Goal: Register for event/course

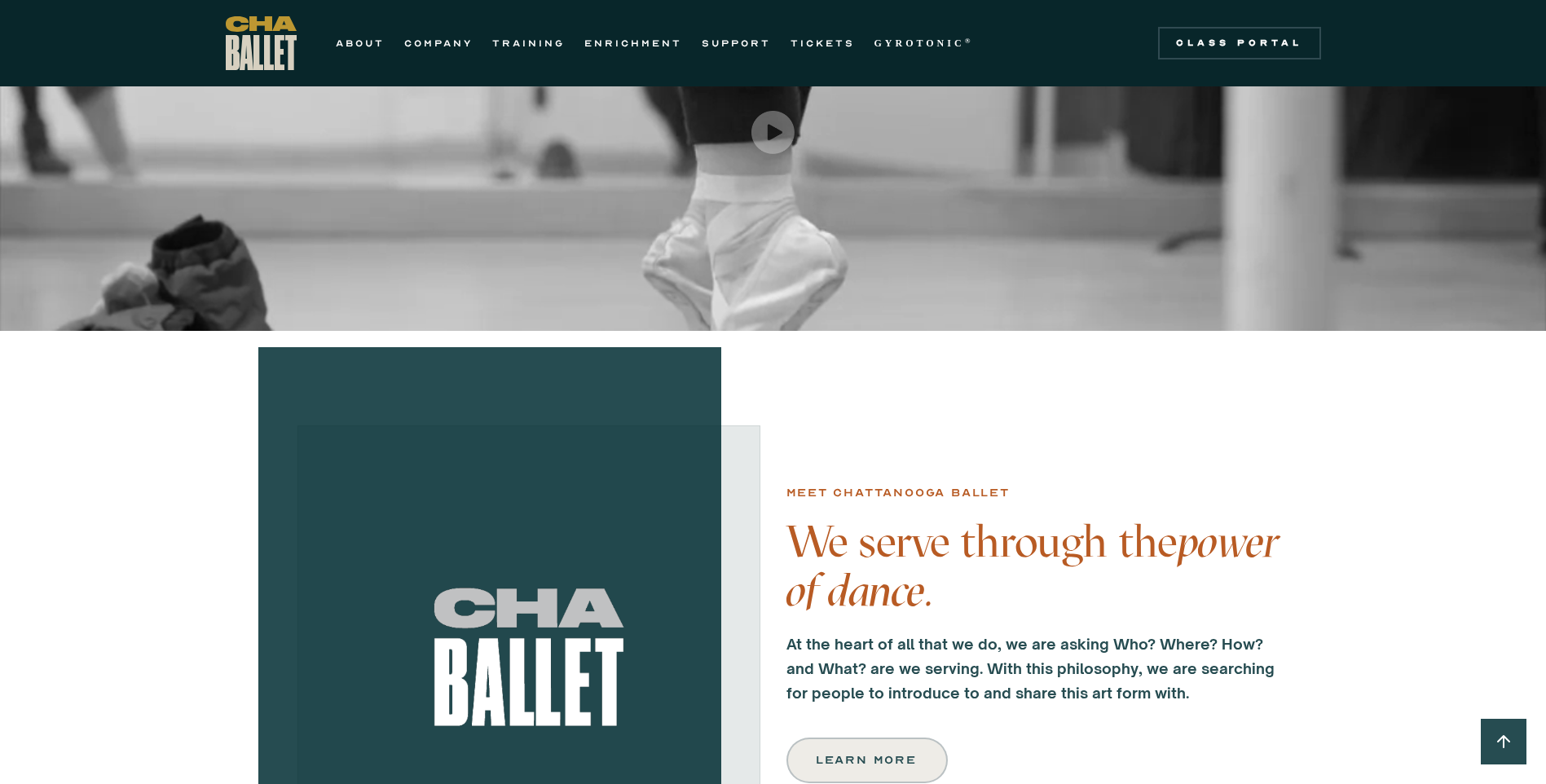
scroll to position [733, 0]
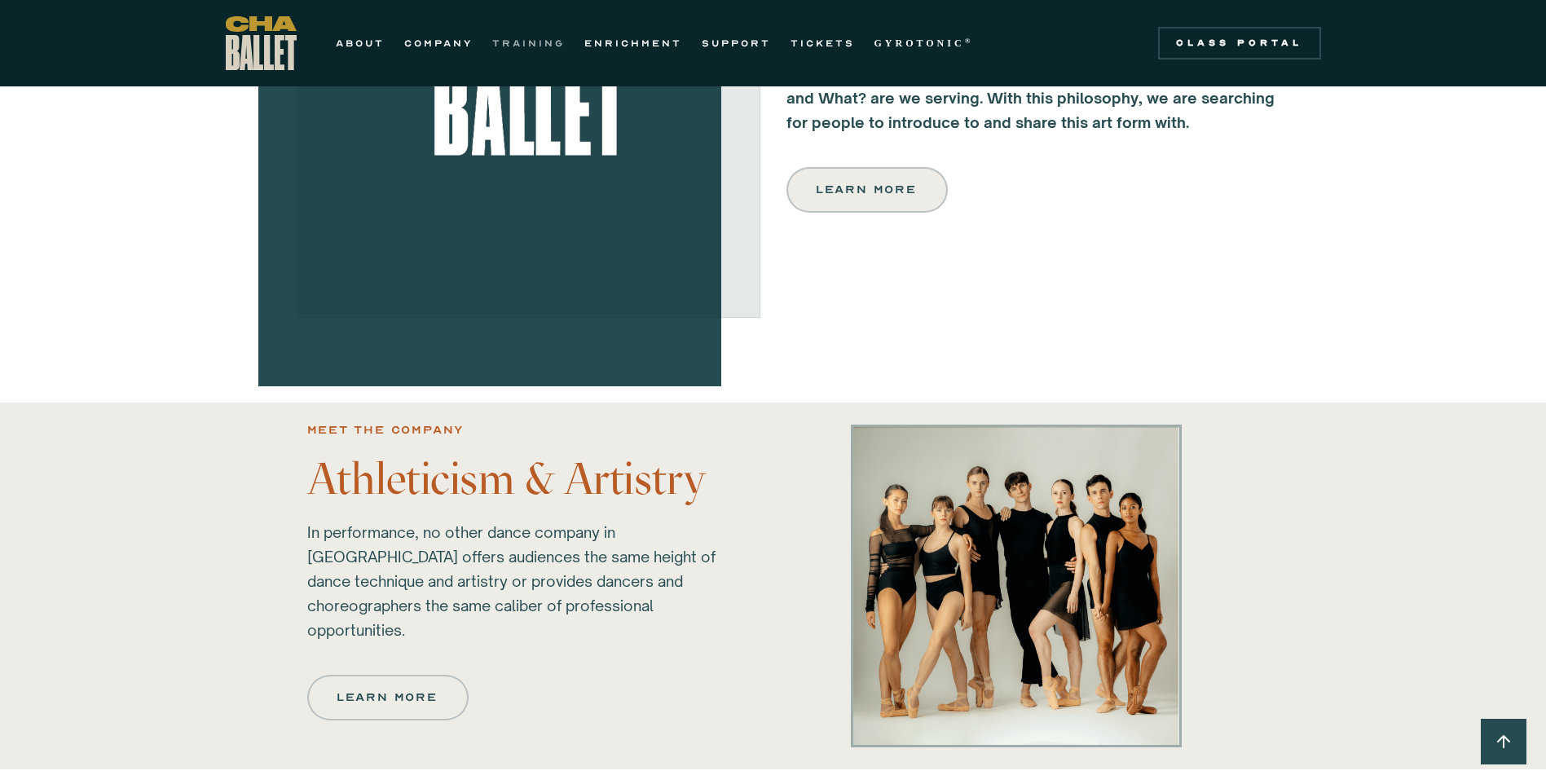
click at [501, 41] on link "TRAINING" at bounding box center [528, 43] width 73 height 20
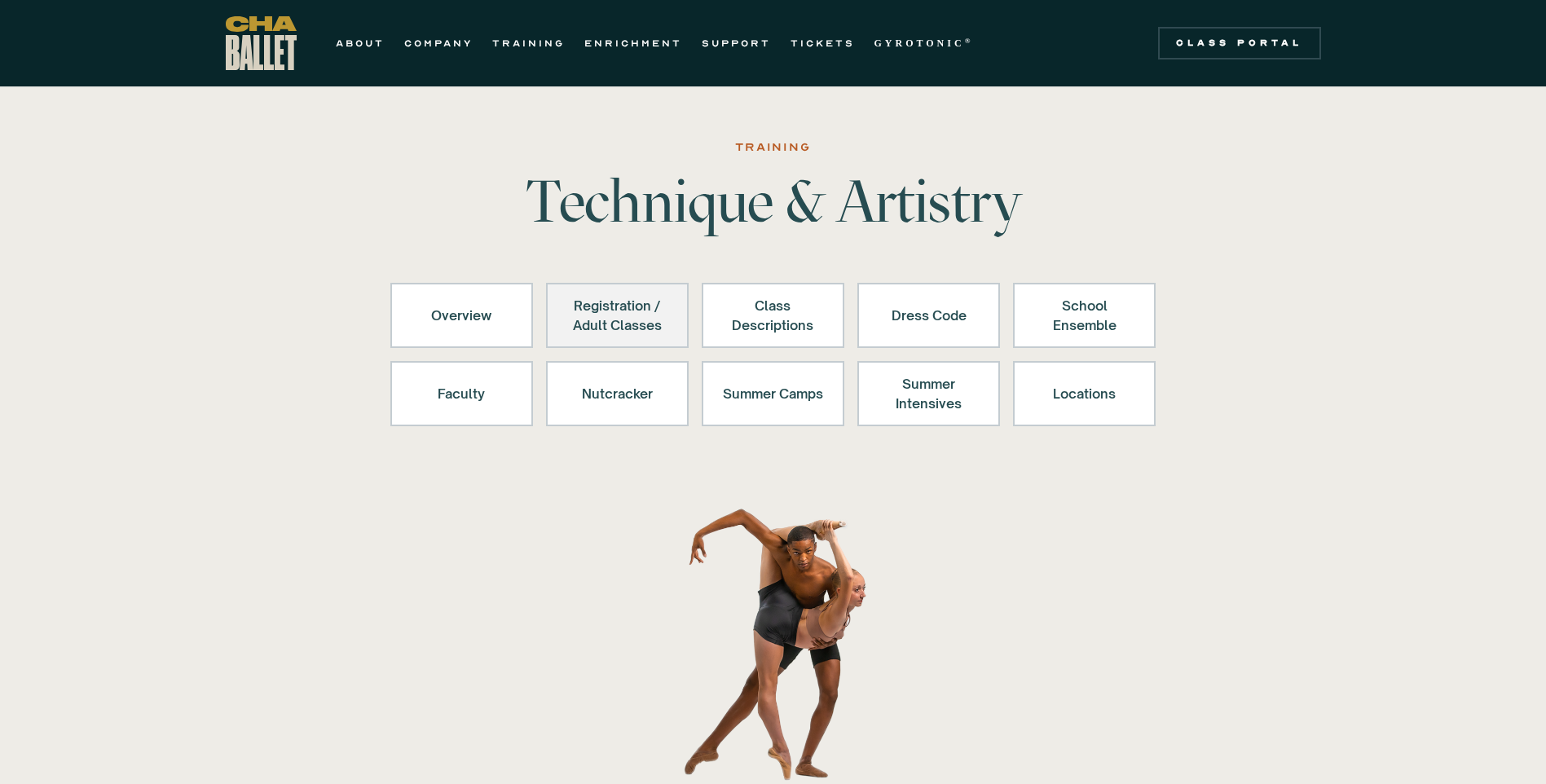
click at [615, 312] on div "Registration / Adult Classes" at bounding box center [618, 315] width 100 height 39
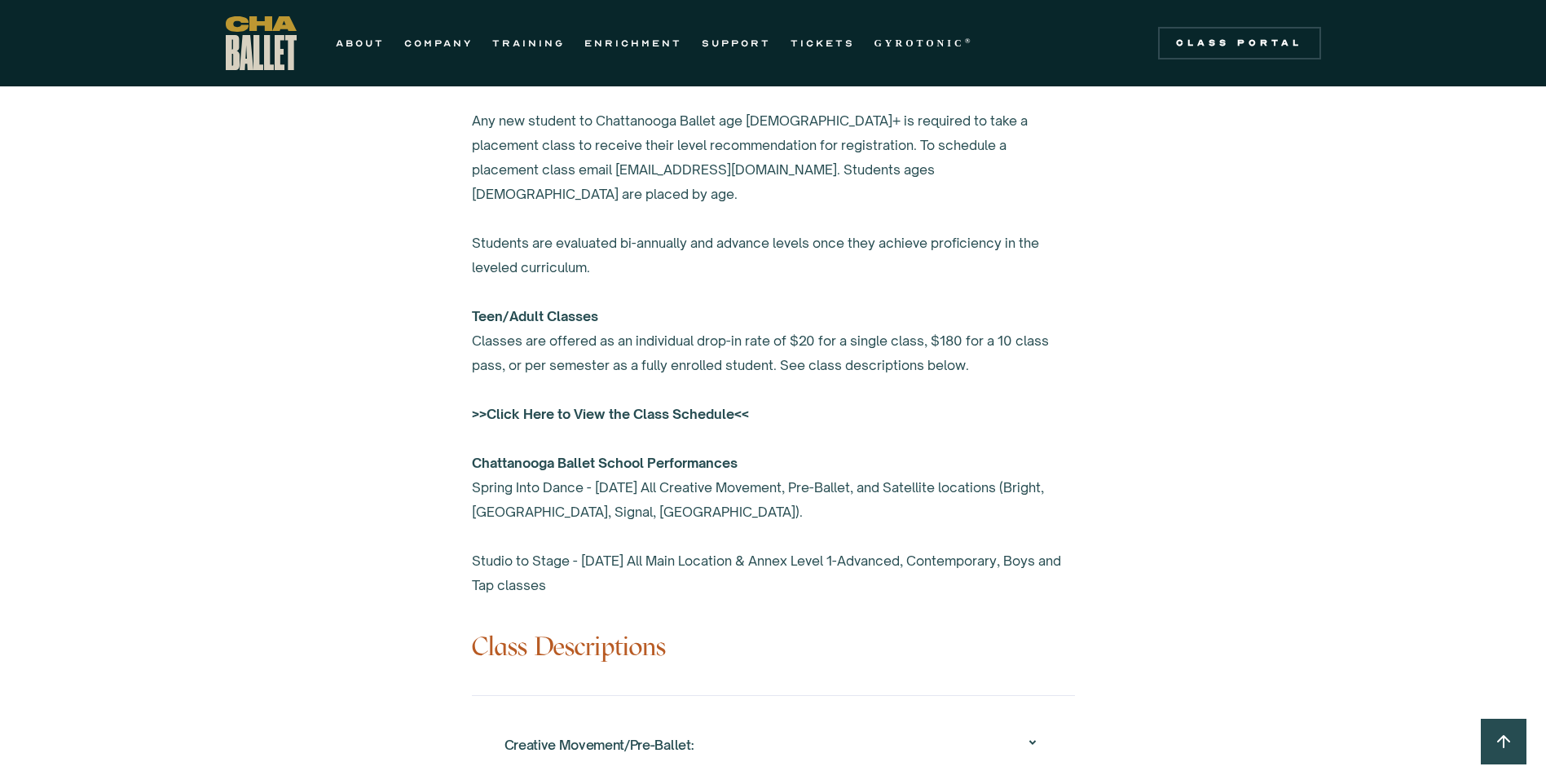
scroll to position [1068, 0]
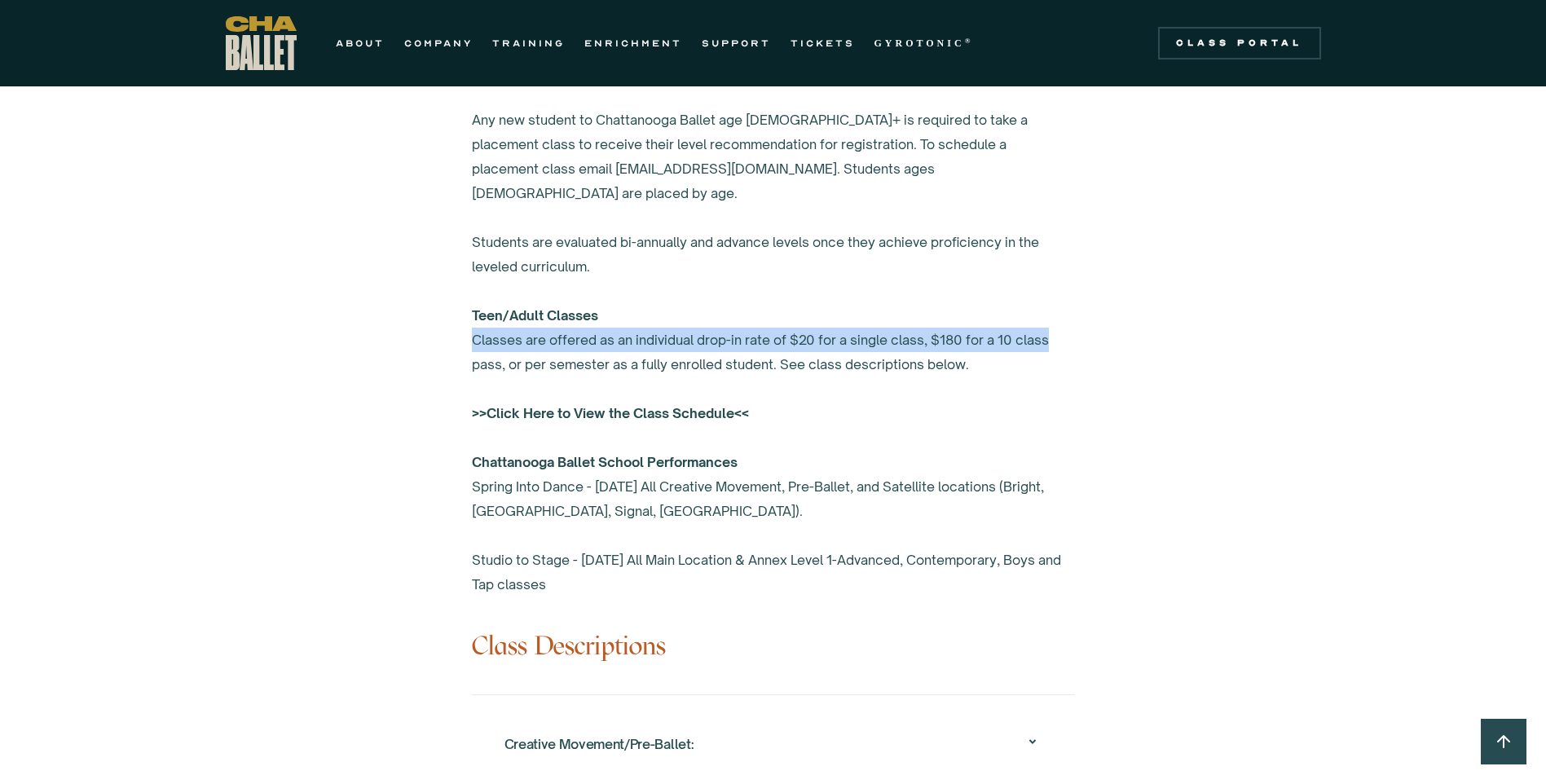
drag, startPoint x: 465, startPoint y: 313, endPoint x: 1058, endPoint y: 314, distance: 593.0
click at [1058, 314] on div "Overview Chattanooga Ballet's School offers exceptional ballet training to over…" at bounding box center [773, 583] width 766 height 1609
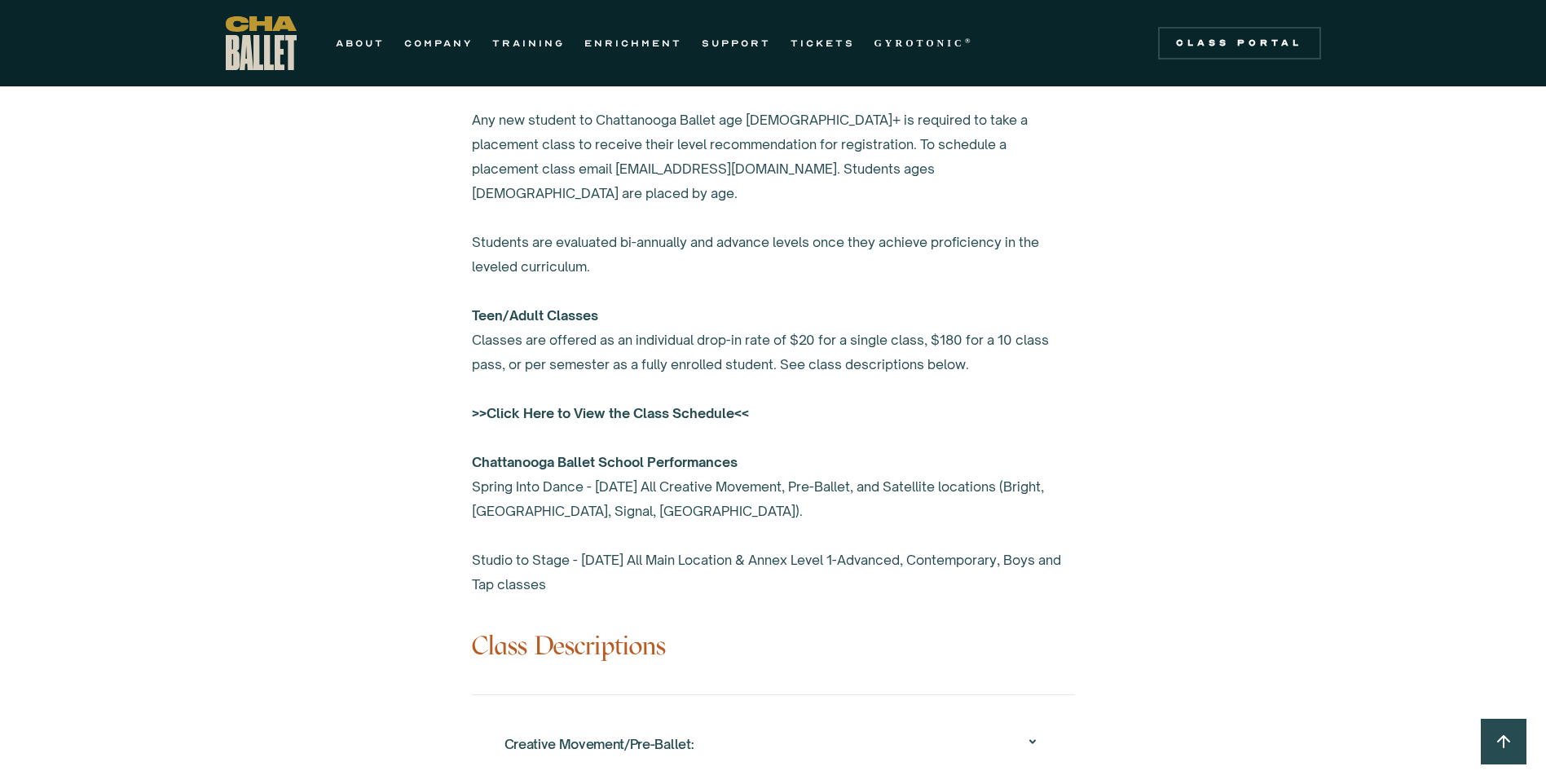
click at [577, 329] on div "Create an account in the class portal to register. Any new student to Chattanoo…" at bounding box center [773, 327] width 603 height 538
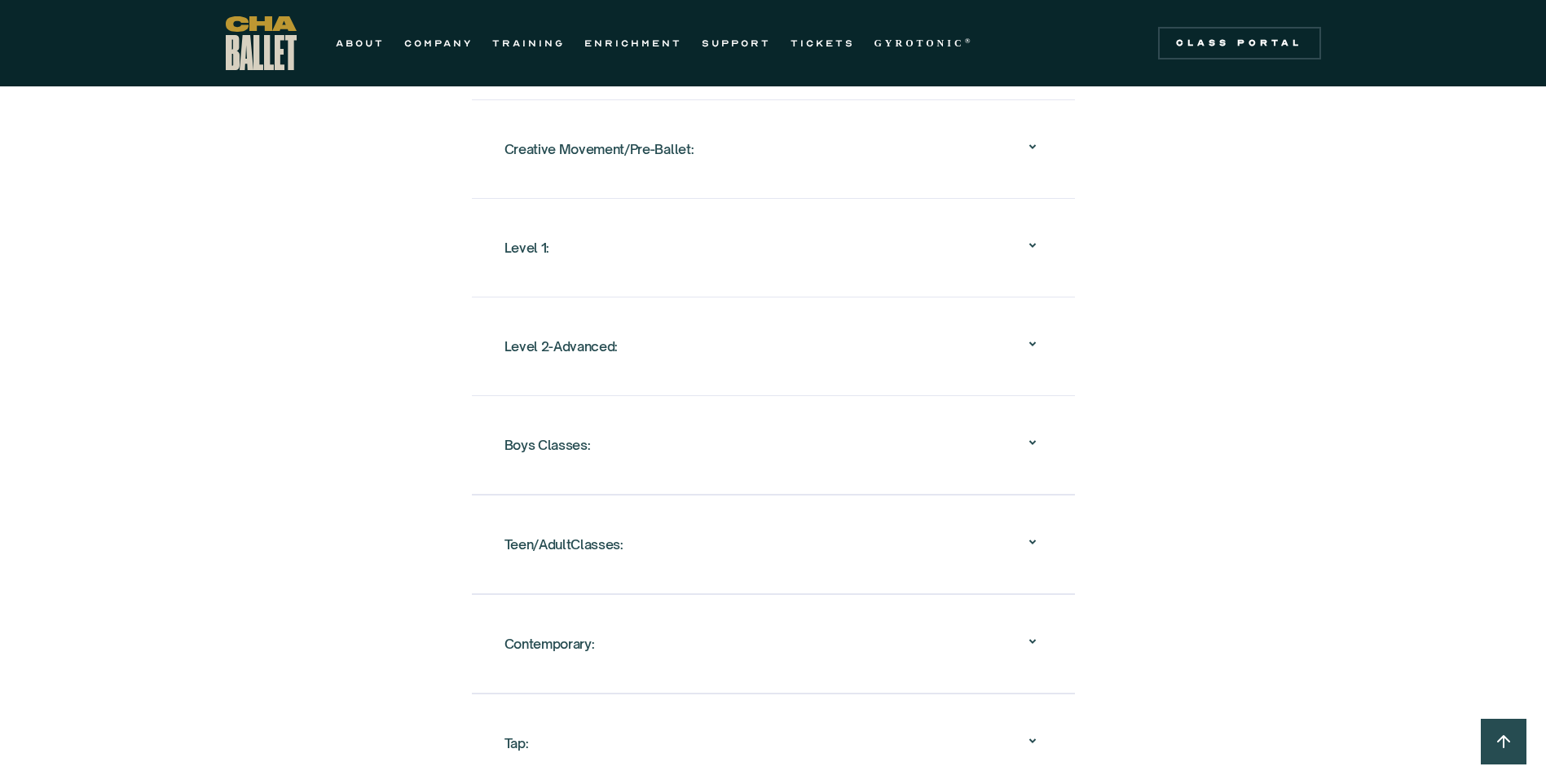
scroll to position [1802, 0]
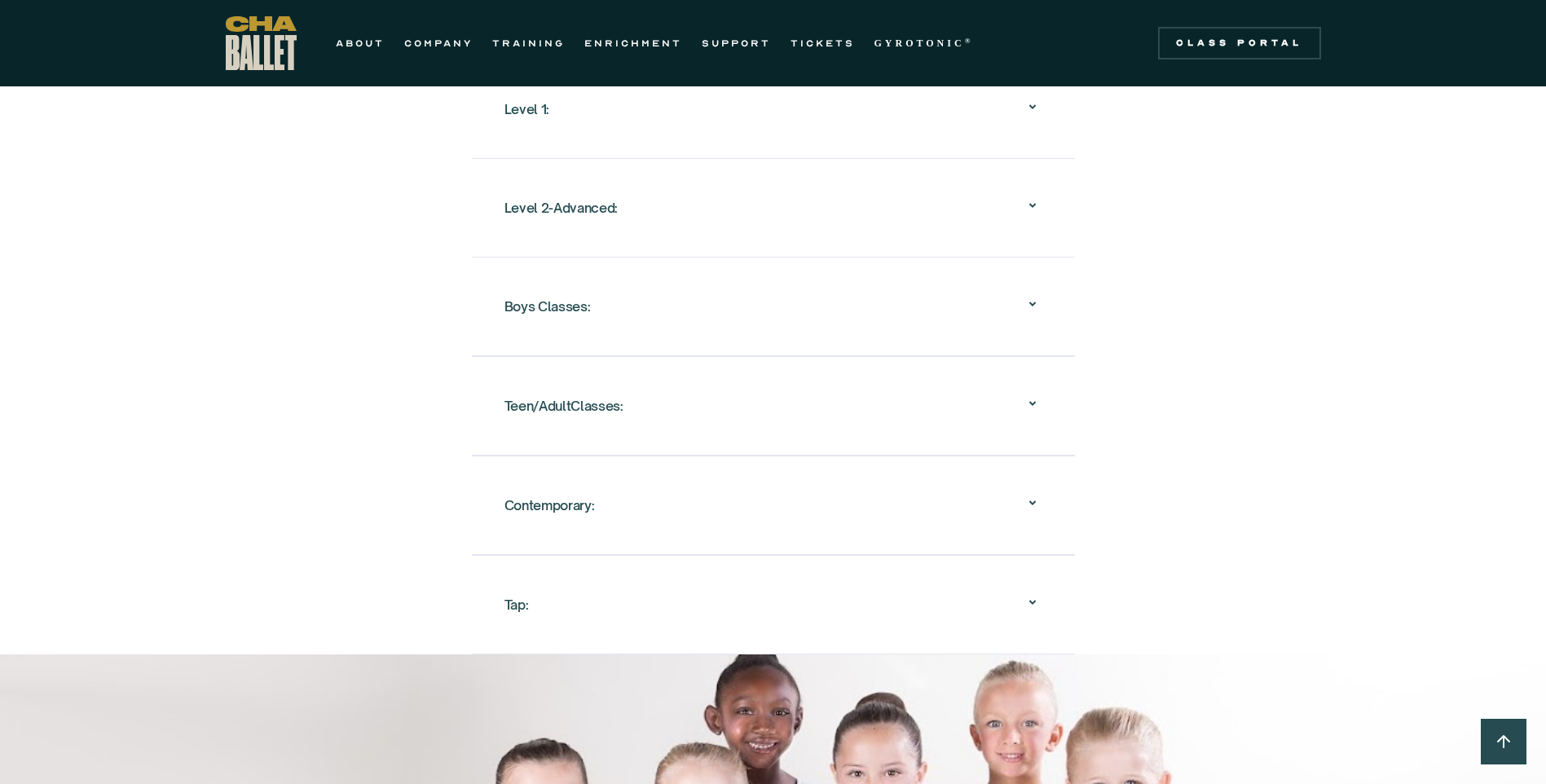
click at [577, 393] on div "Teen/AdultClasses:" at bounding box center [564, 405] width 119 height 30
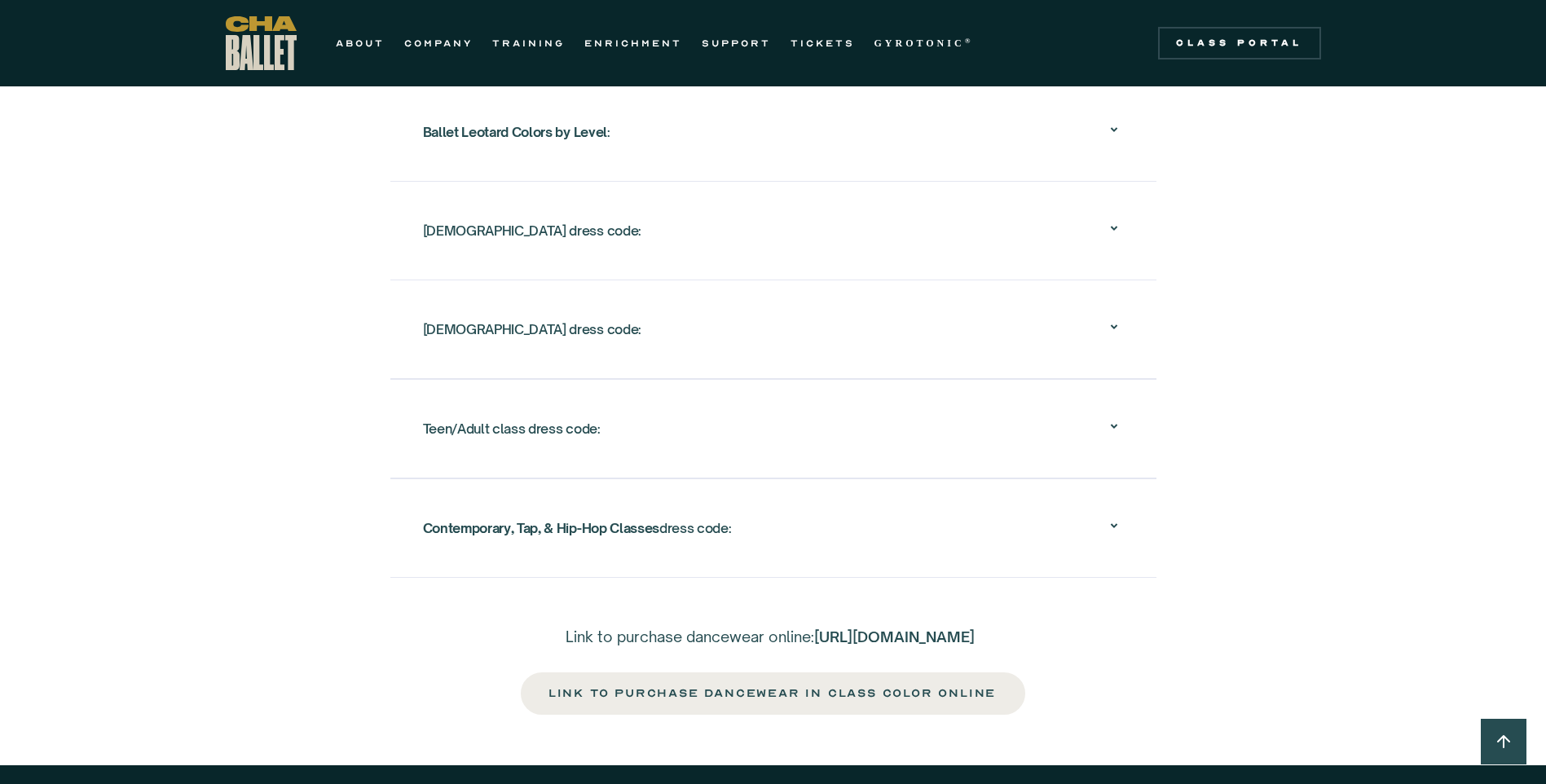
scroll to position [4002, 0]
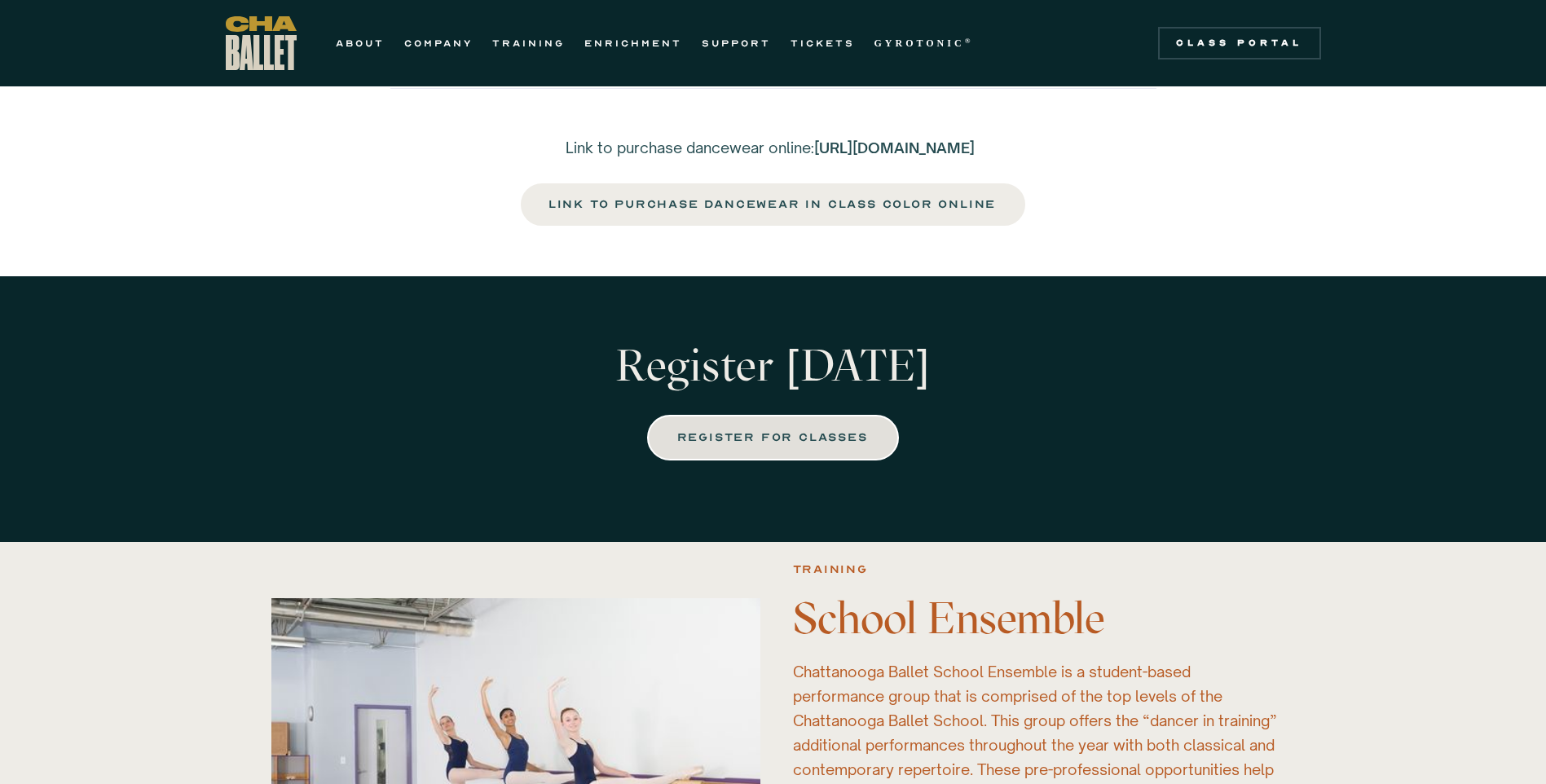
click at [741, 443] on div "REGISTER FOR CLASSES" at bounding box center [773, 437] width 189 height 20
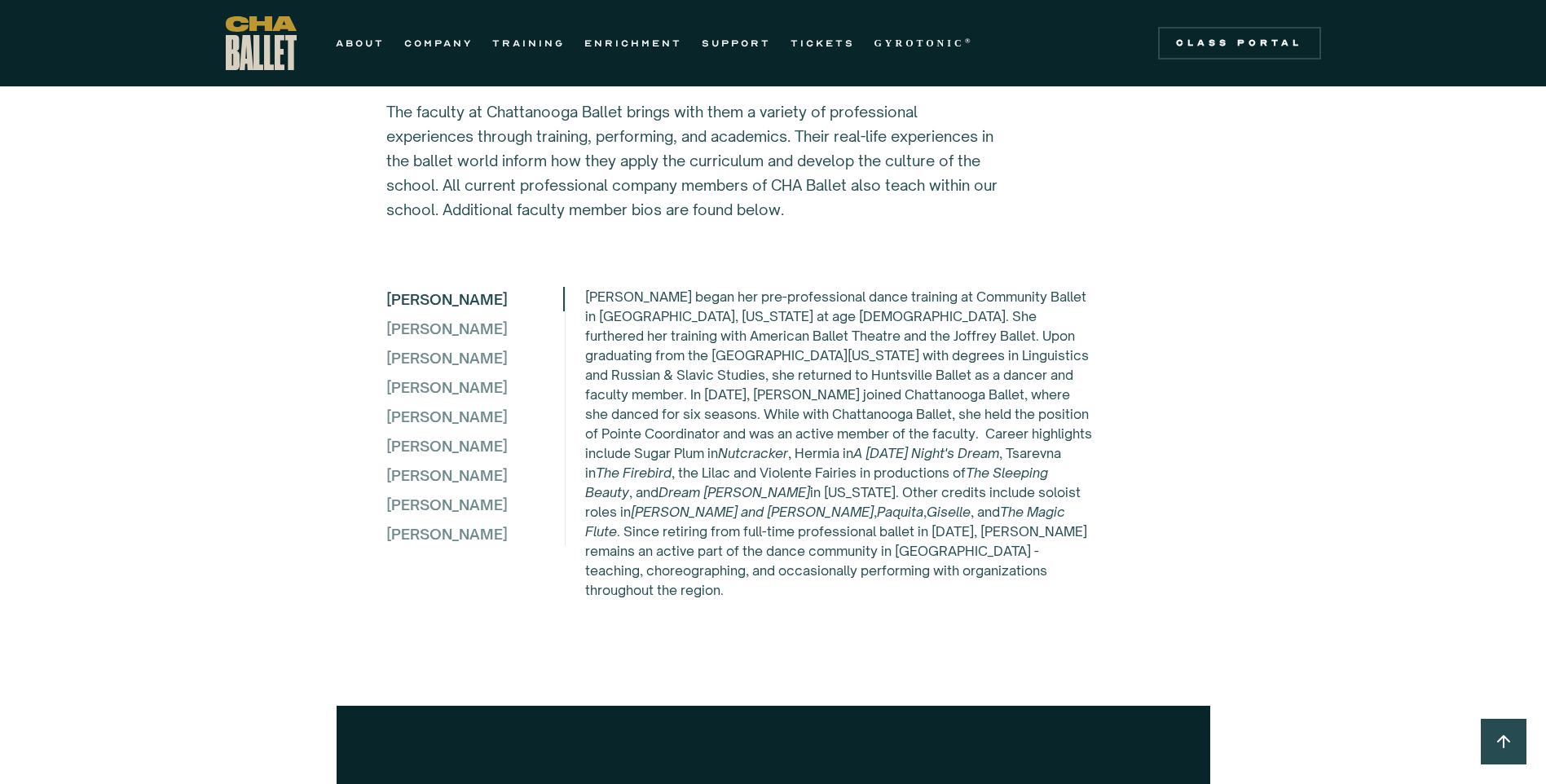
scroll to position [4329, 0]
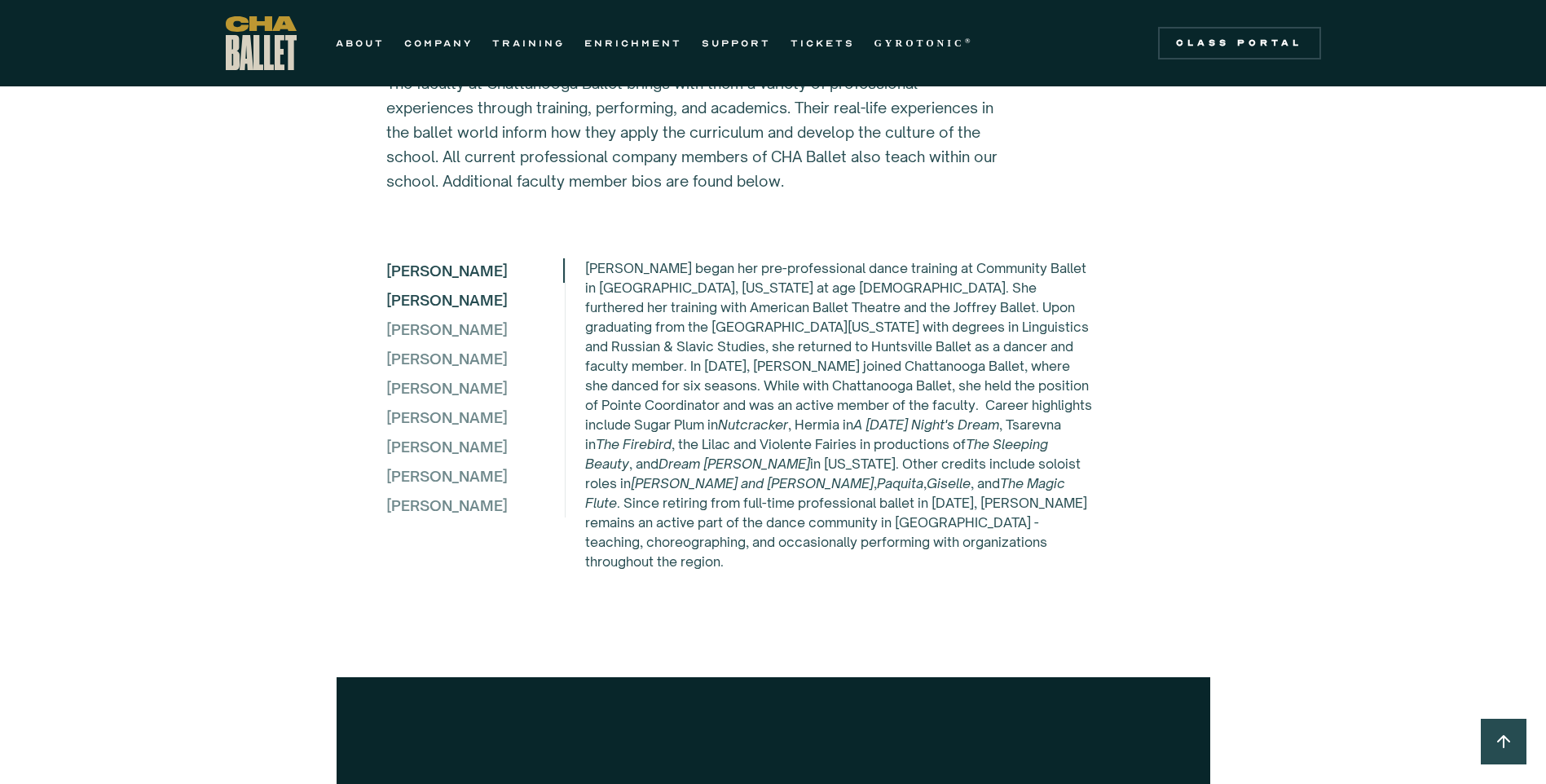
click at [444, 293] on div "[PERSON_NAME]" at bounding box center [474, 299] width 177 height 24
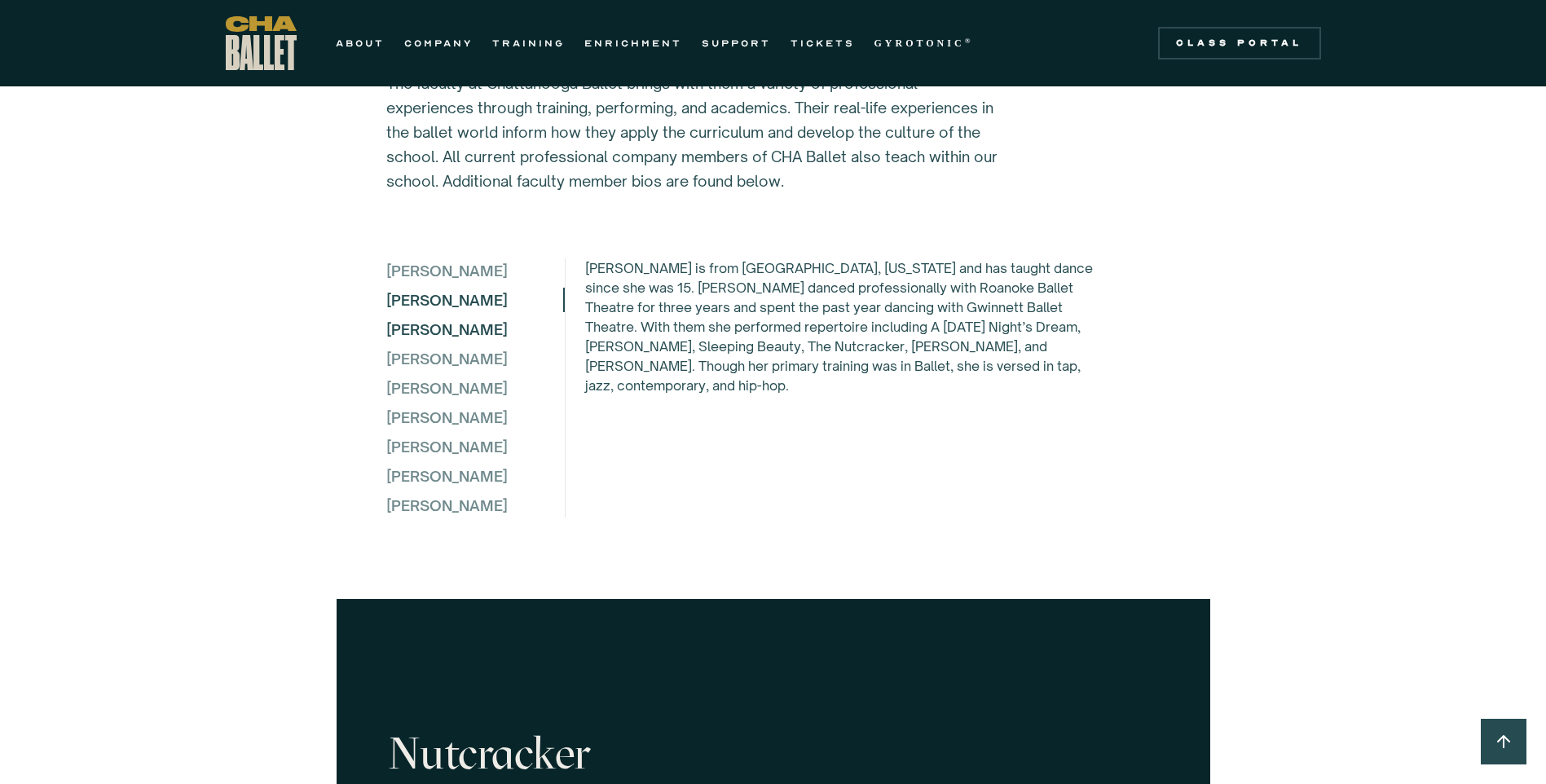
click at [458, 323] on div "[PERSON_NAME]" at bounding box center [474, 329] width 177 height 24
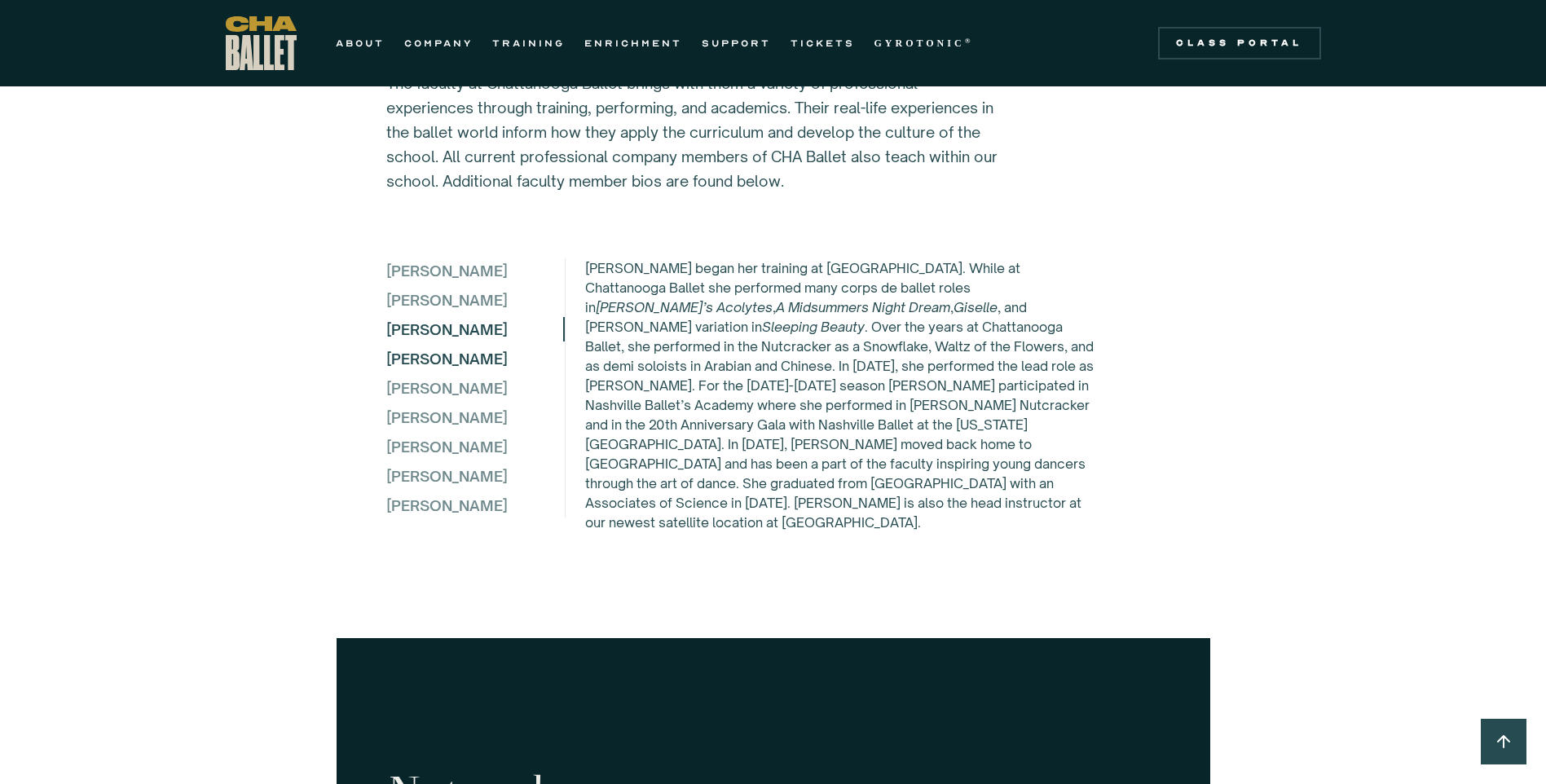
click at [441, 351] on div "[PERSON_NAME]" at bounding box center [474, 358] width 177 height 24
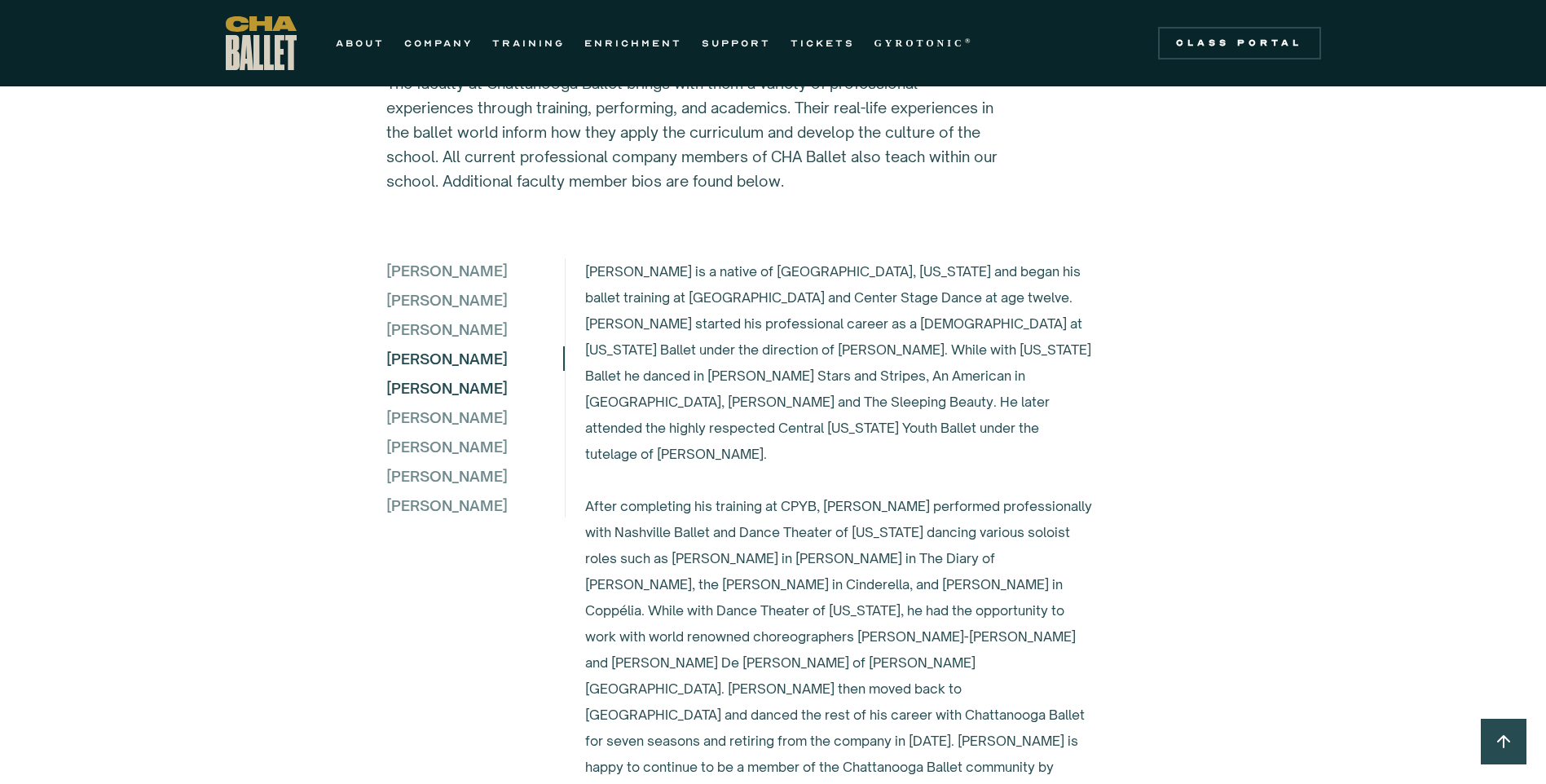
click at [440, 376] on div "[PERSON_NAME]" at bounding box center [474, 387] width 177 height 24
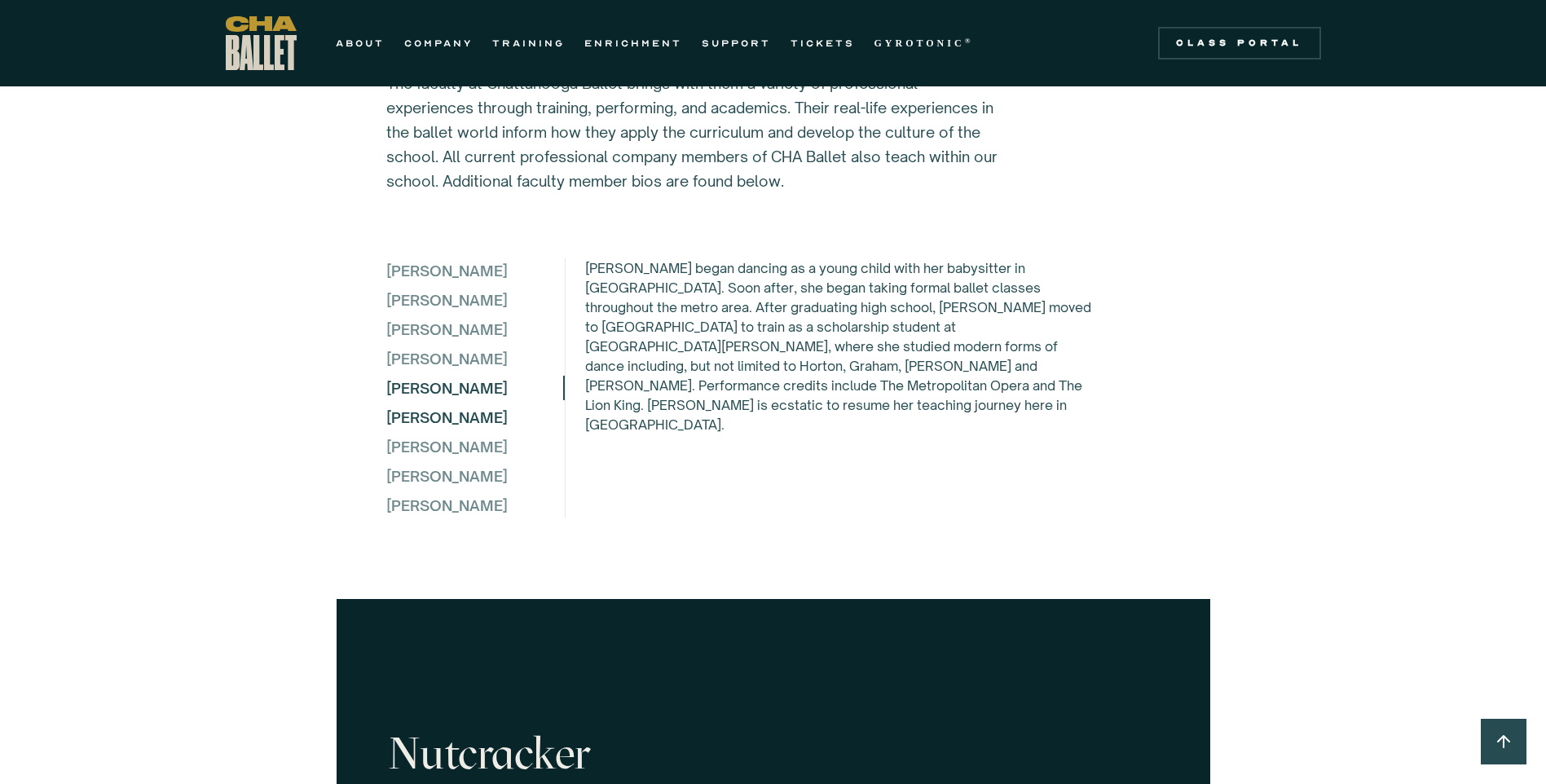
click at [456, 415] on div "[PERSON_NAME]" at bounding box center [474, 417] width 177 height 24
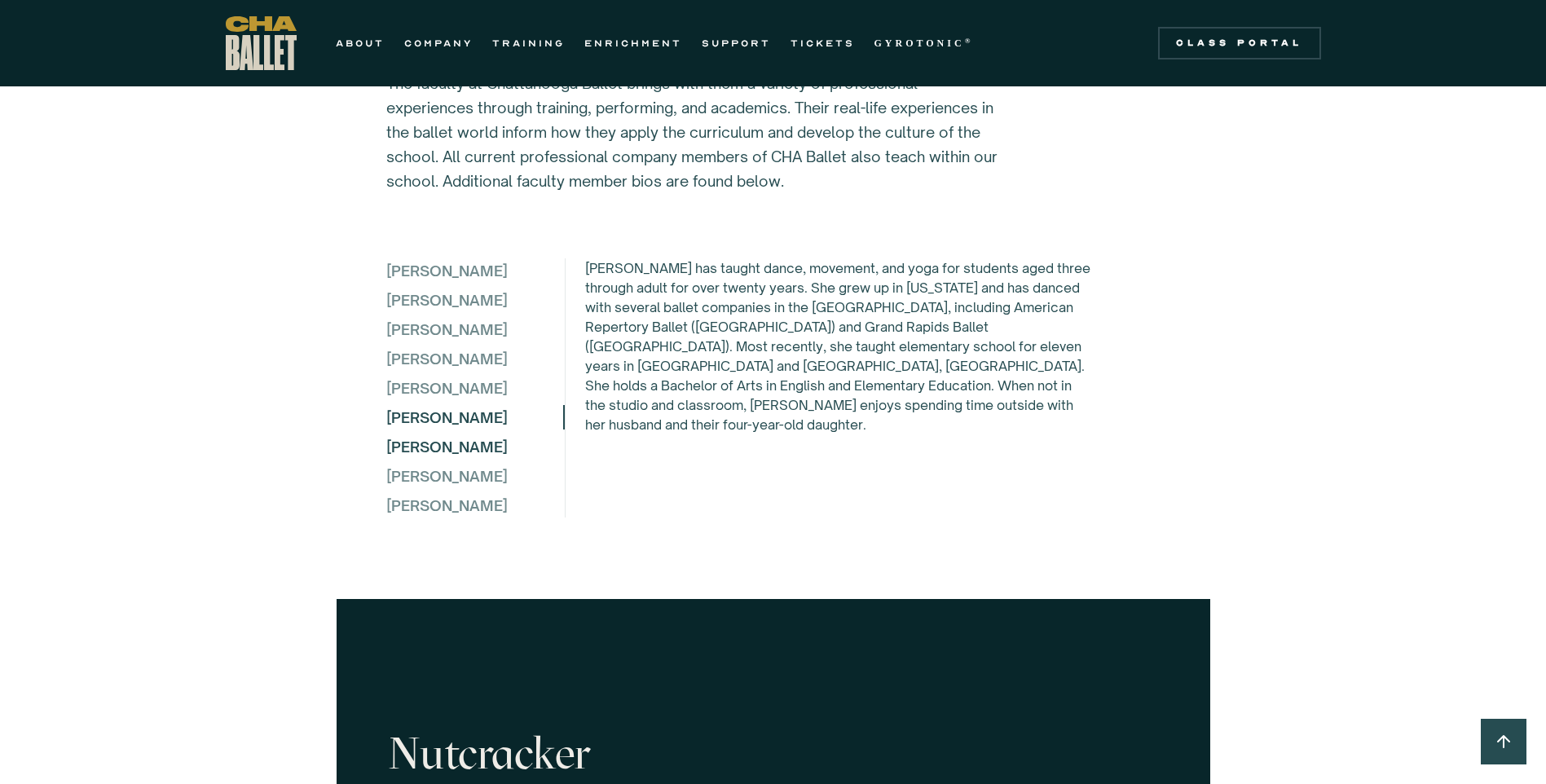
click at [456, 443] on div "[PERSON_NAME]" at bounding box center [474, 446] width 177 height 24
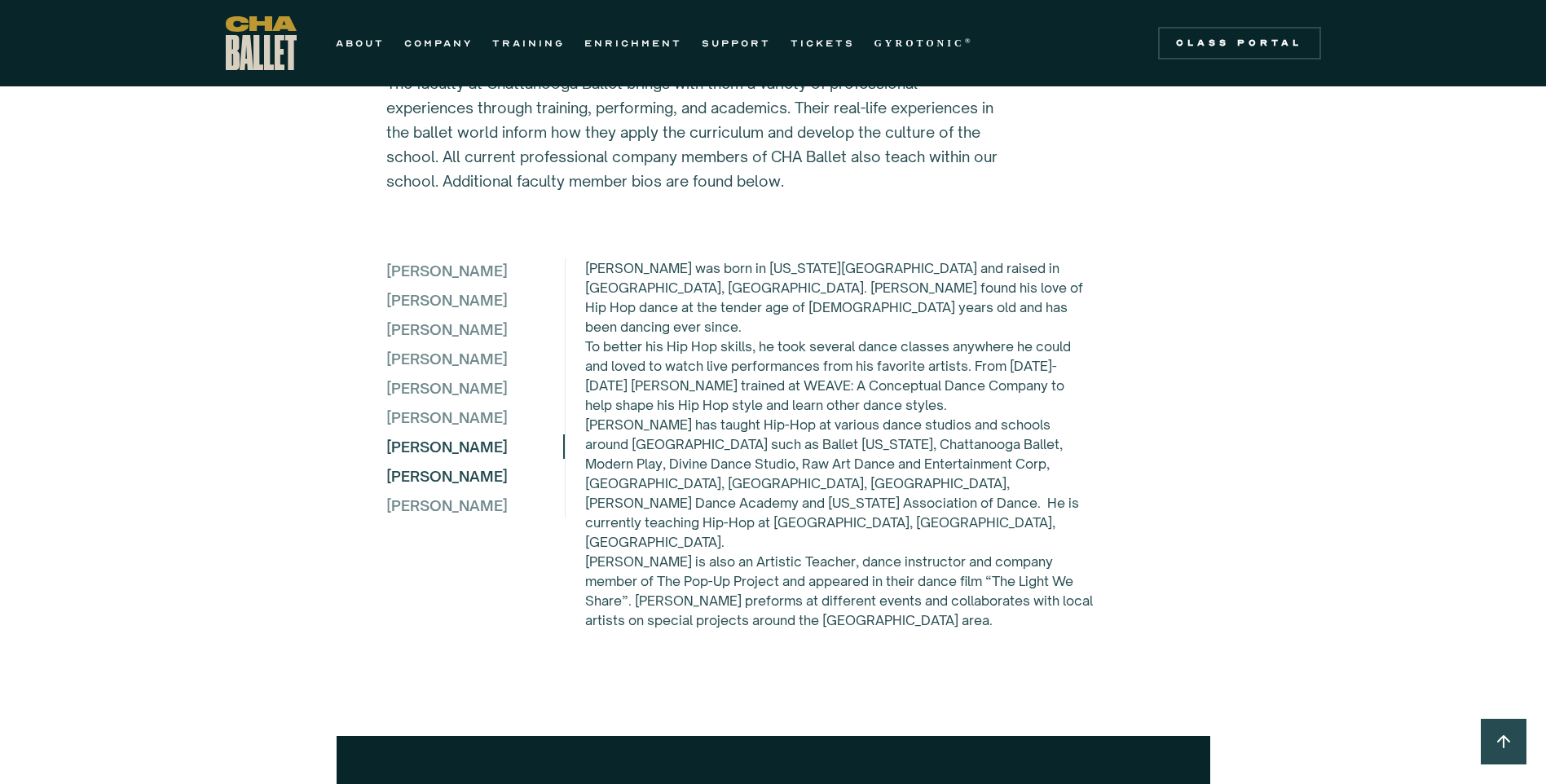
click at [448, 470] on div "[PERSON_NAME]" at bounding box center [474, 475] width 177 height 24
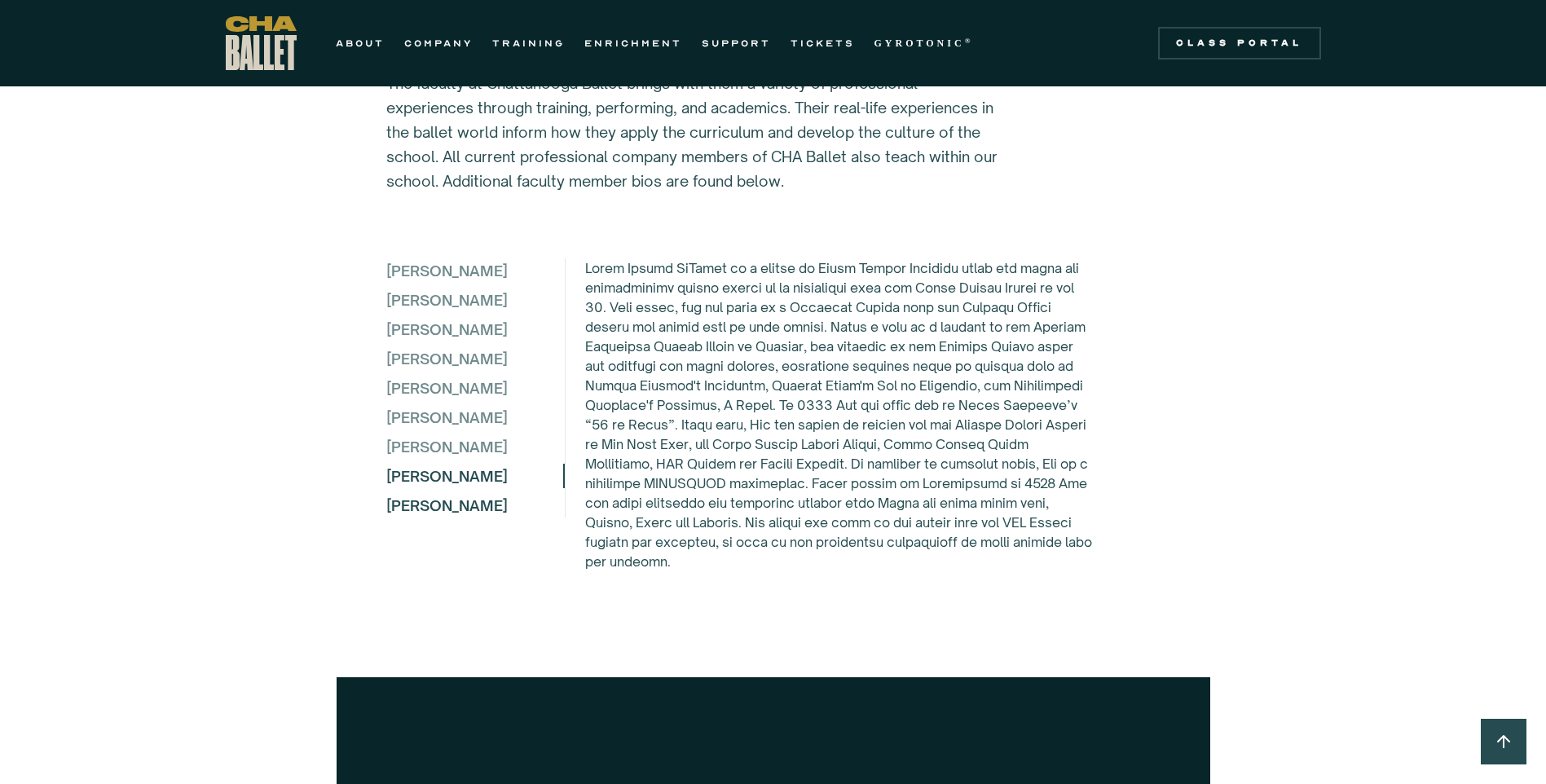
click at [446, 517] on div "[PERSON_NAME]" at bounding box center [474, 504] width 177 height 24
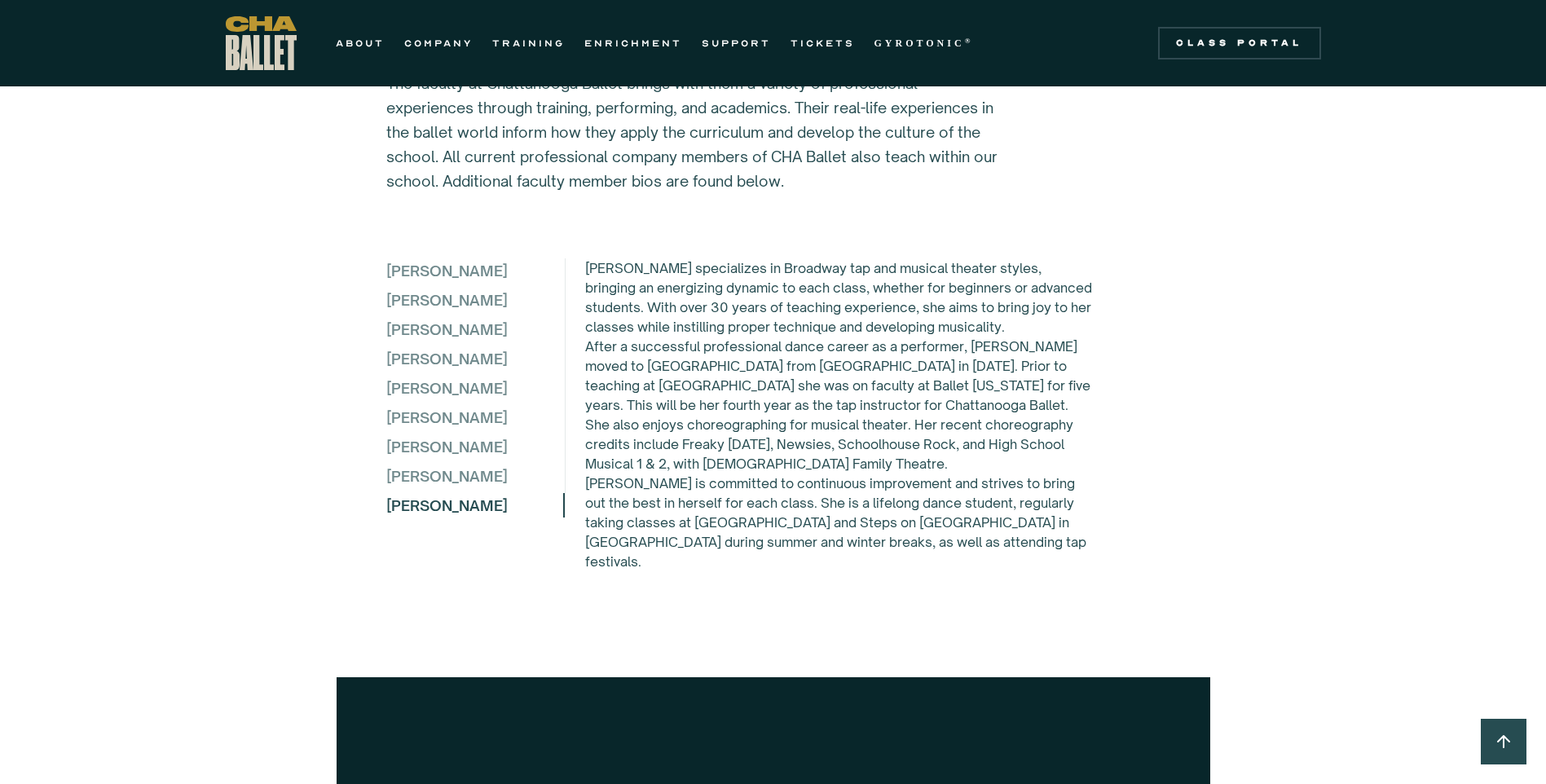
scroll to position [4247, 0]
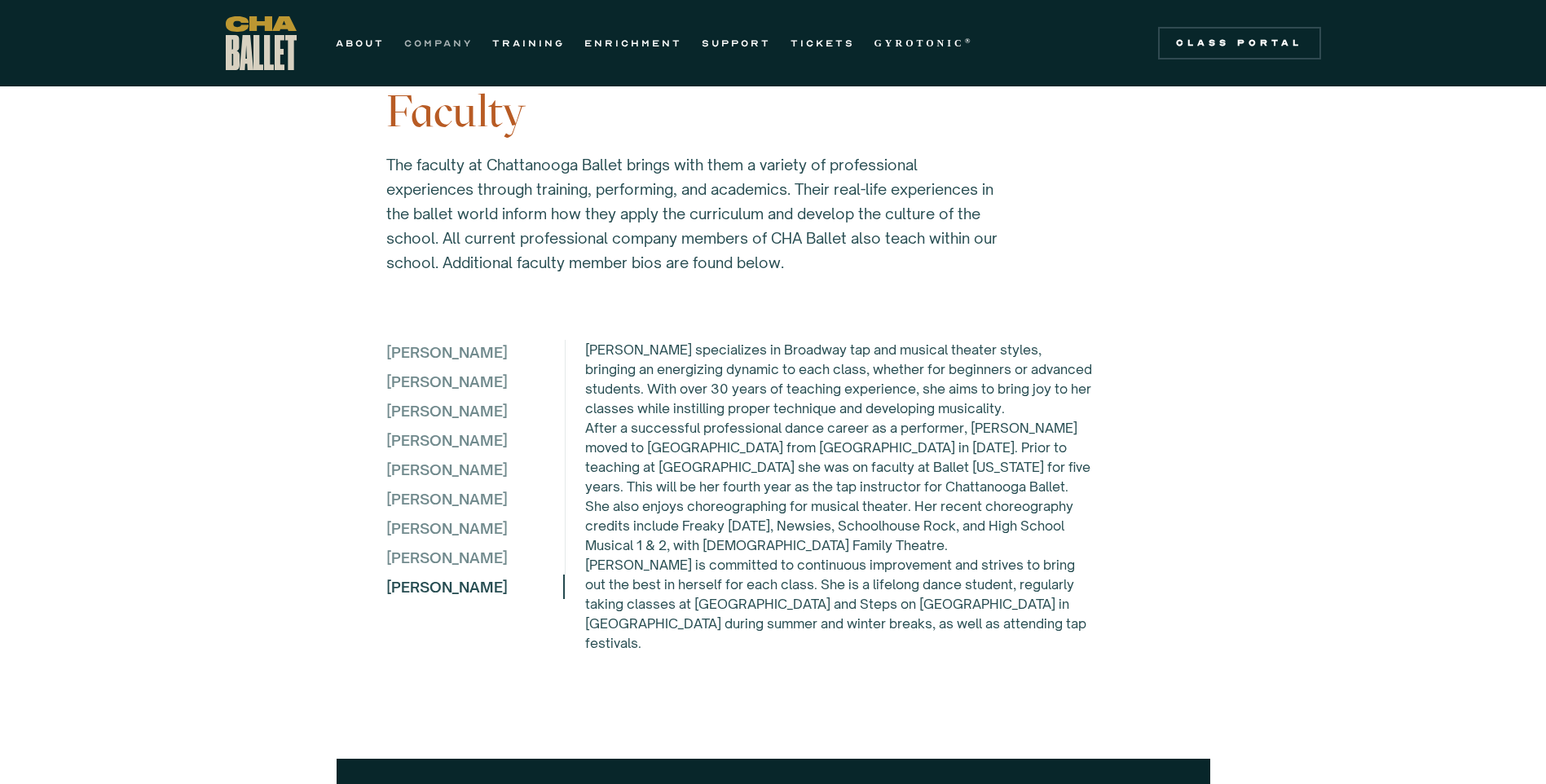
click at [453, 45] on link "COMPANY" at bounding box center [438, 43] width 68 height 20
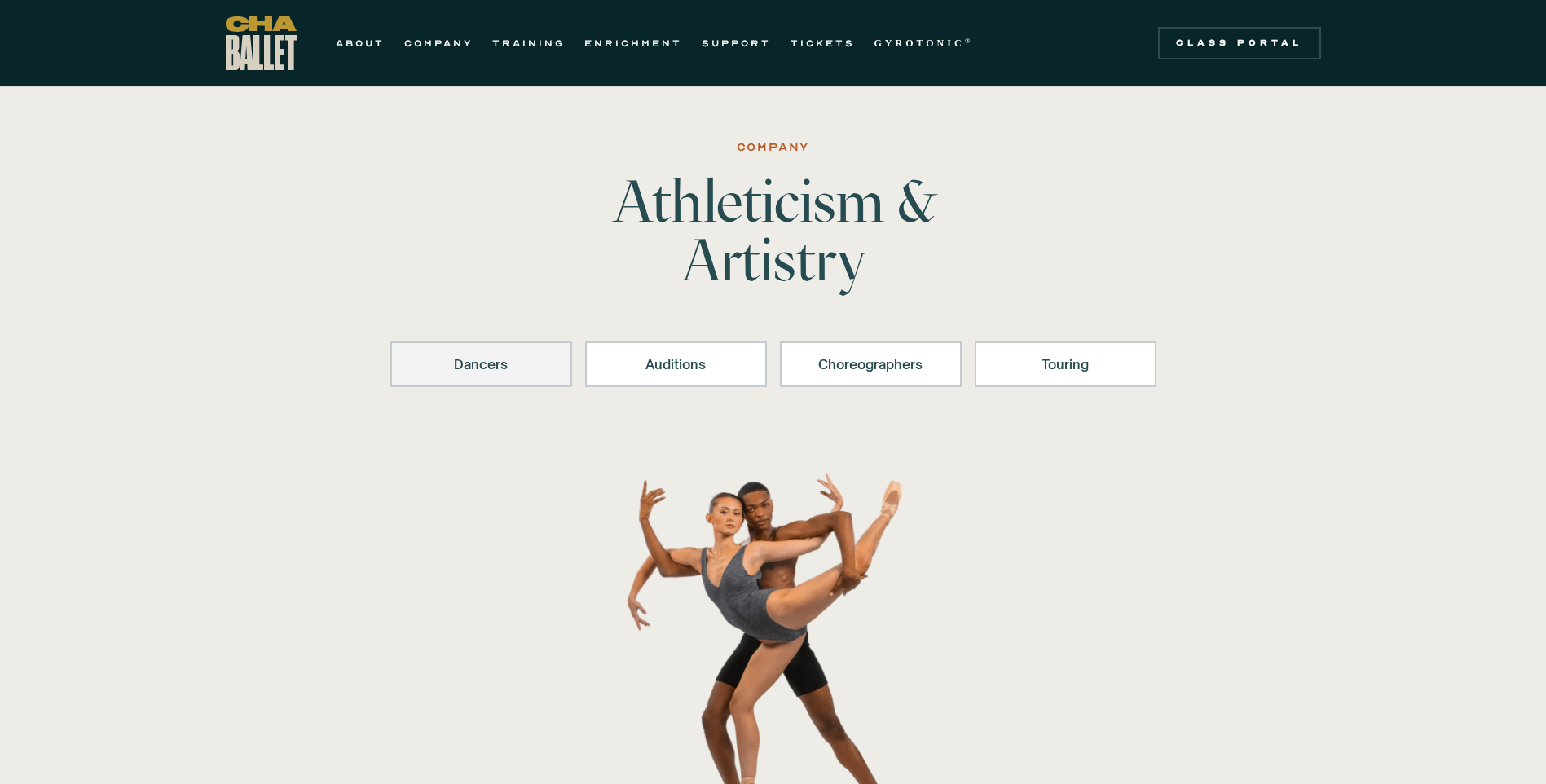
click at [498, 375] on link "Dancers" at bounding box center [481, 364] width 182 height 46
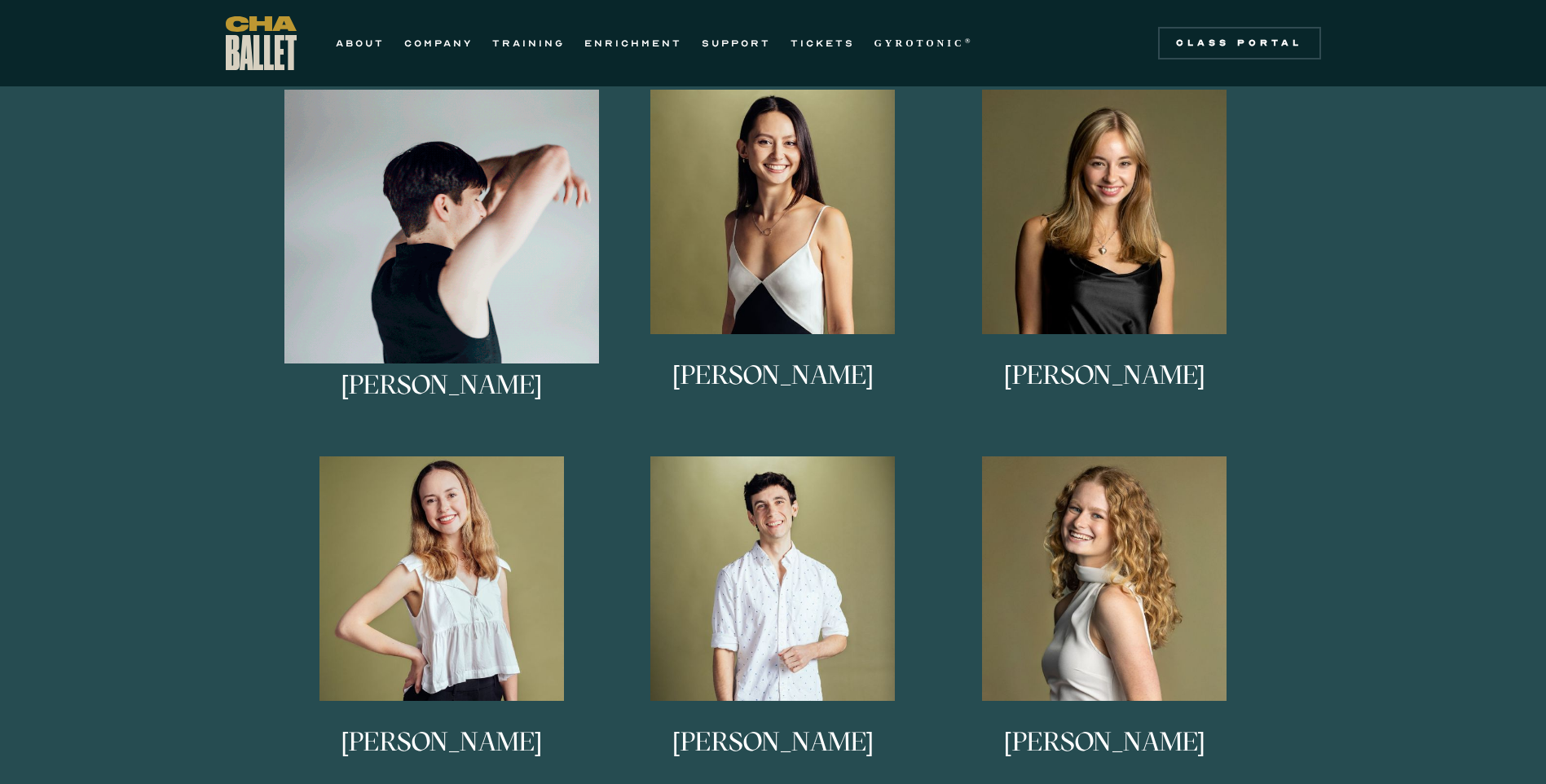
scroll to position [807, 0]
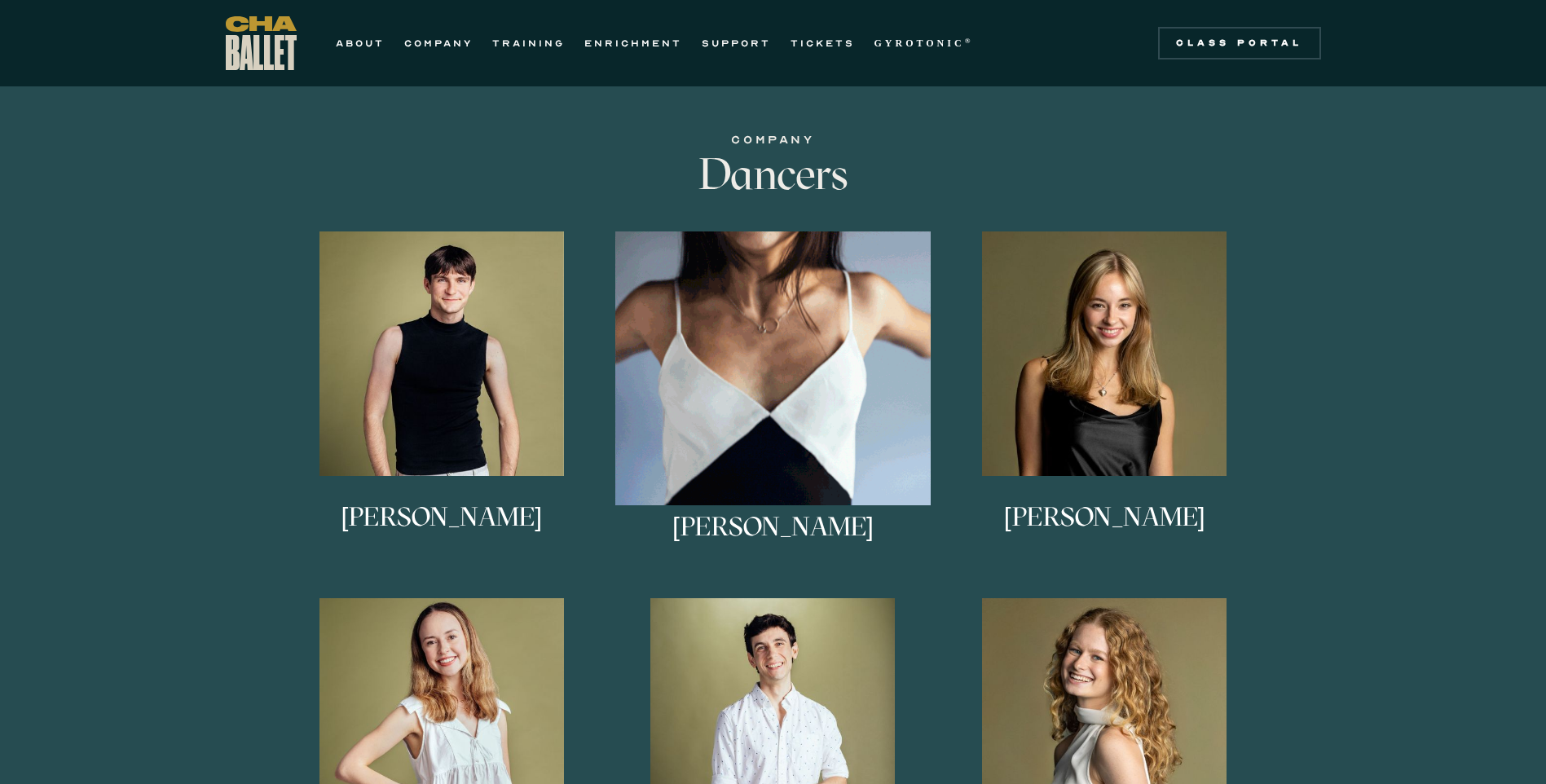
click at [863, 345] on img at bounding box center [773, 389] width 315 height 315
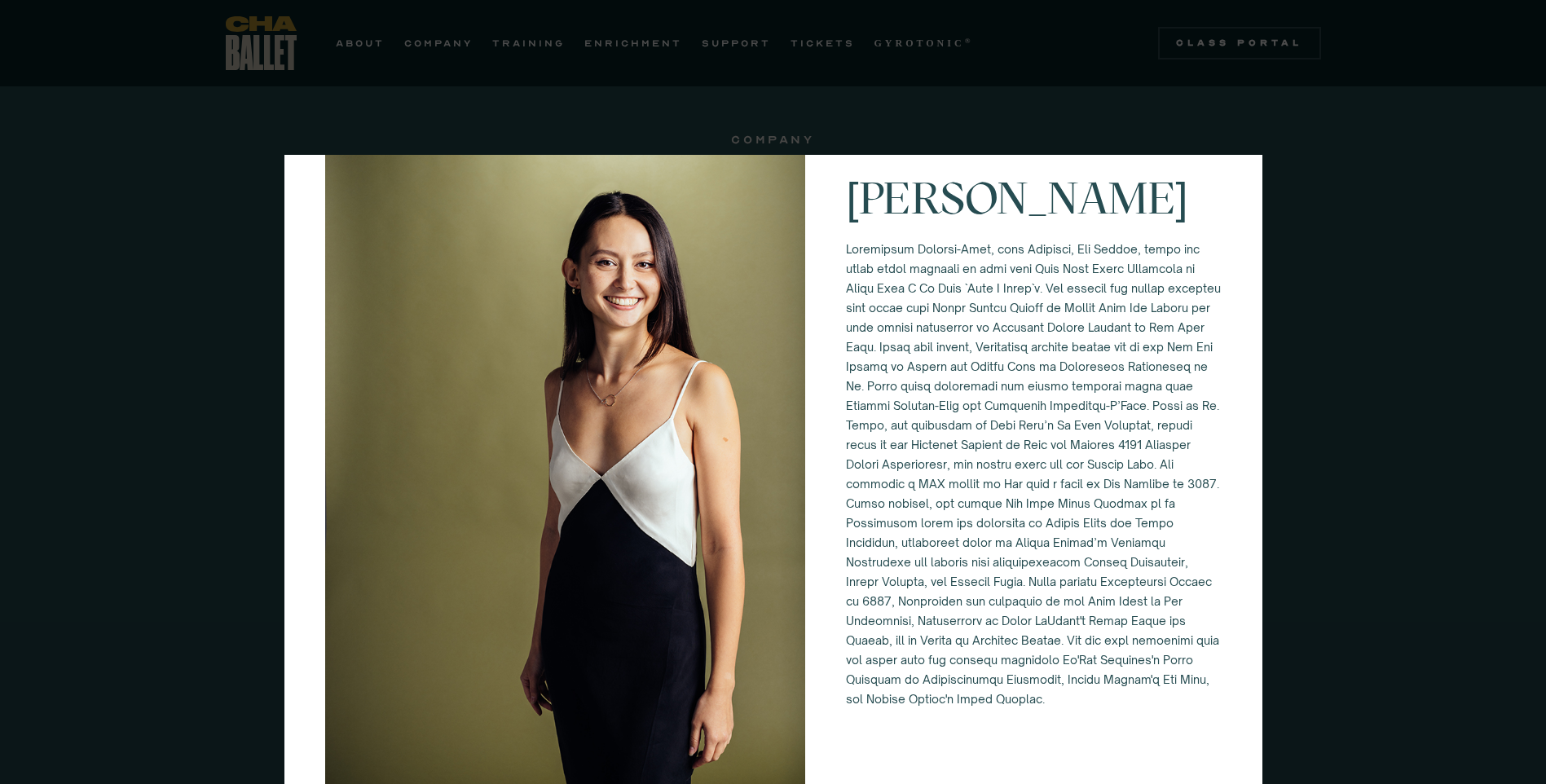
scroll to position [137, 0]
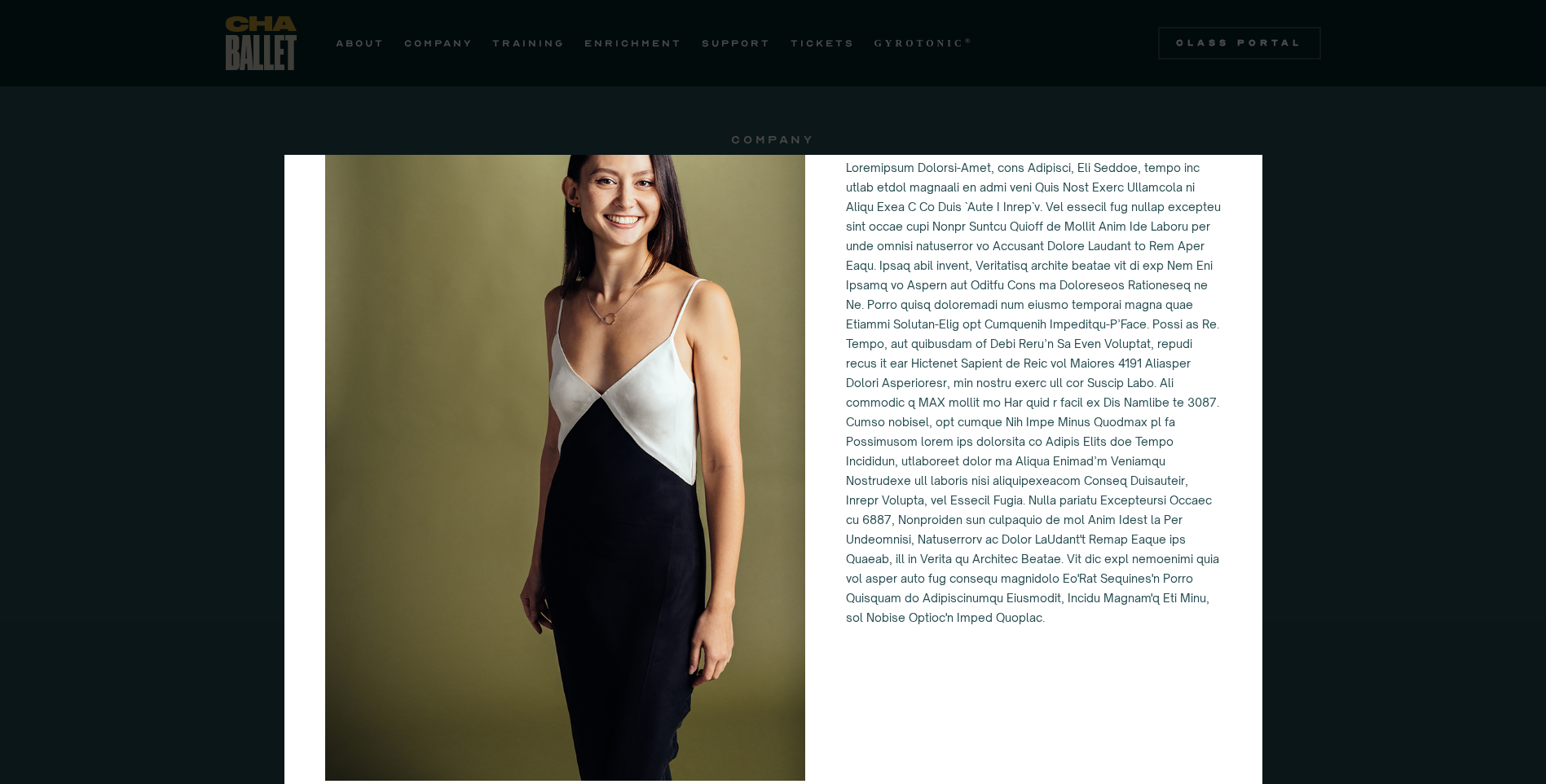
click at [1326, 407] on div "Alessandra Ferrari-Wong" at bounding box center [773, 392] width 1546 height 784
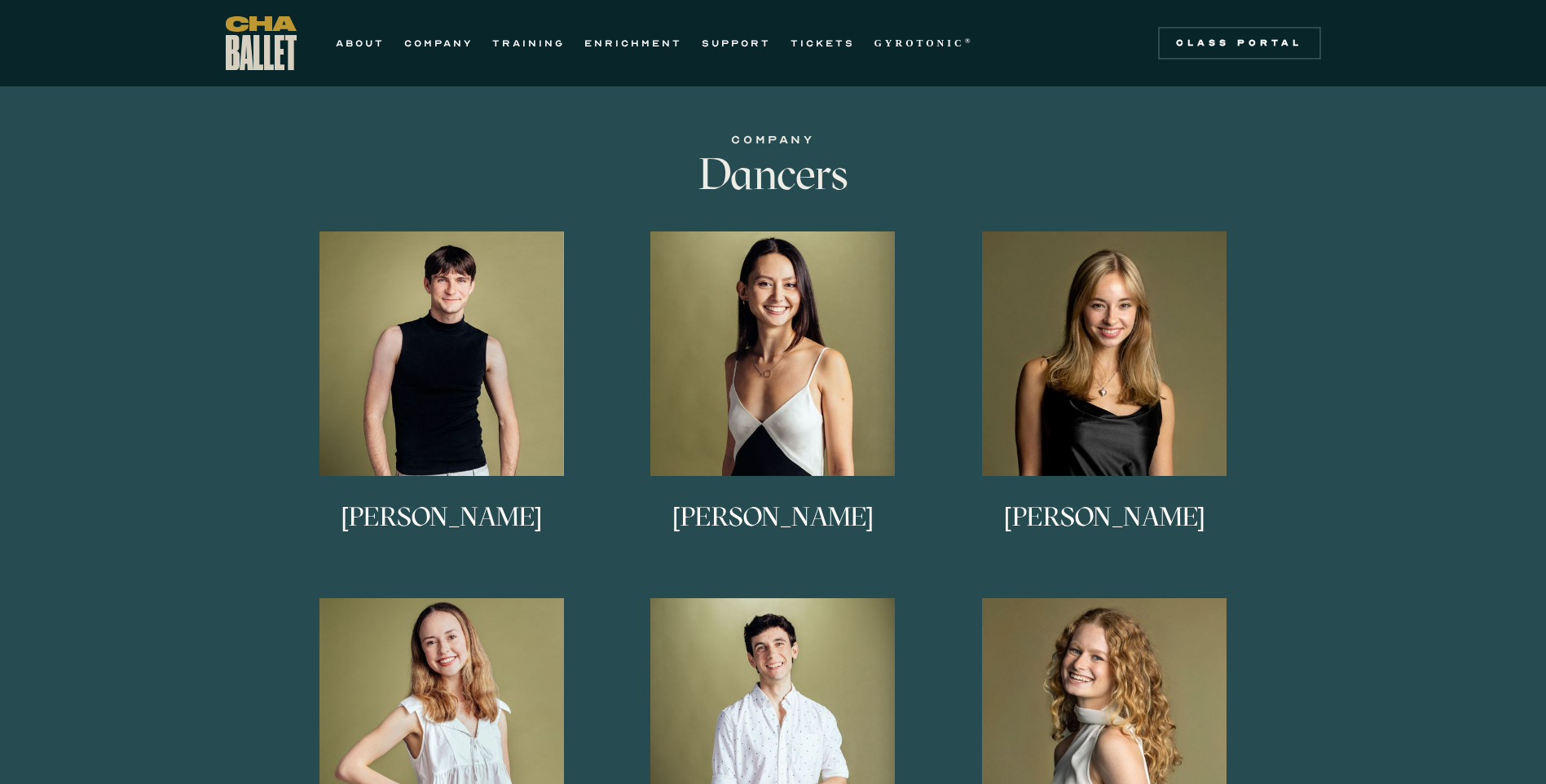
click at [1137, 405] on link "Anna Anderson Anna Anderson is originally from northern Vermont, and began her …" at bounding box center [1105, 402] width 315 height 342
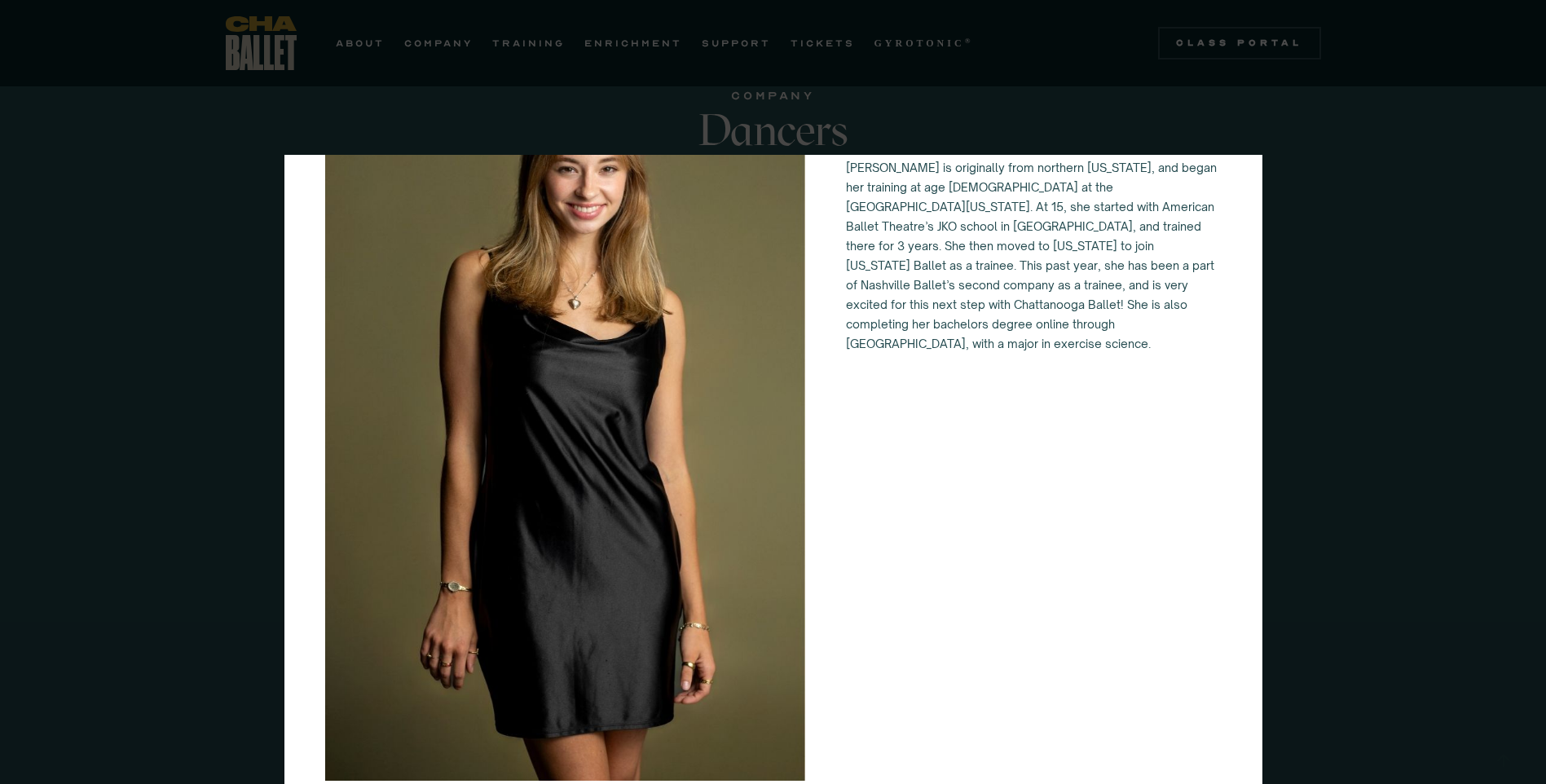
scroll to position [889, 0]
click at [1334, 429] on div "Anna Anderson Anna Anderson is originally from northern Vermont, and began her …" at bounding box center [773, 392] width 1546 height 784
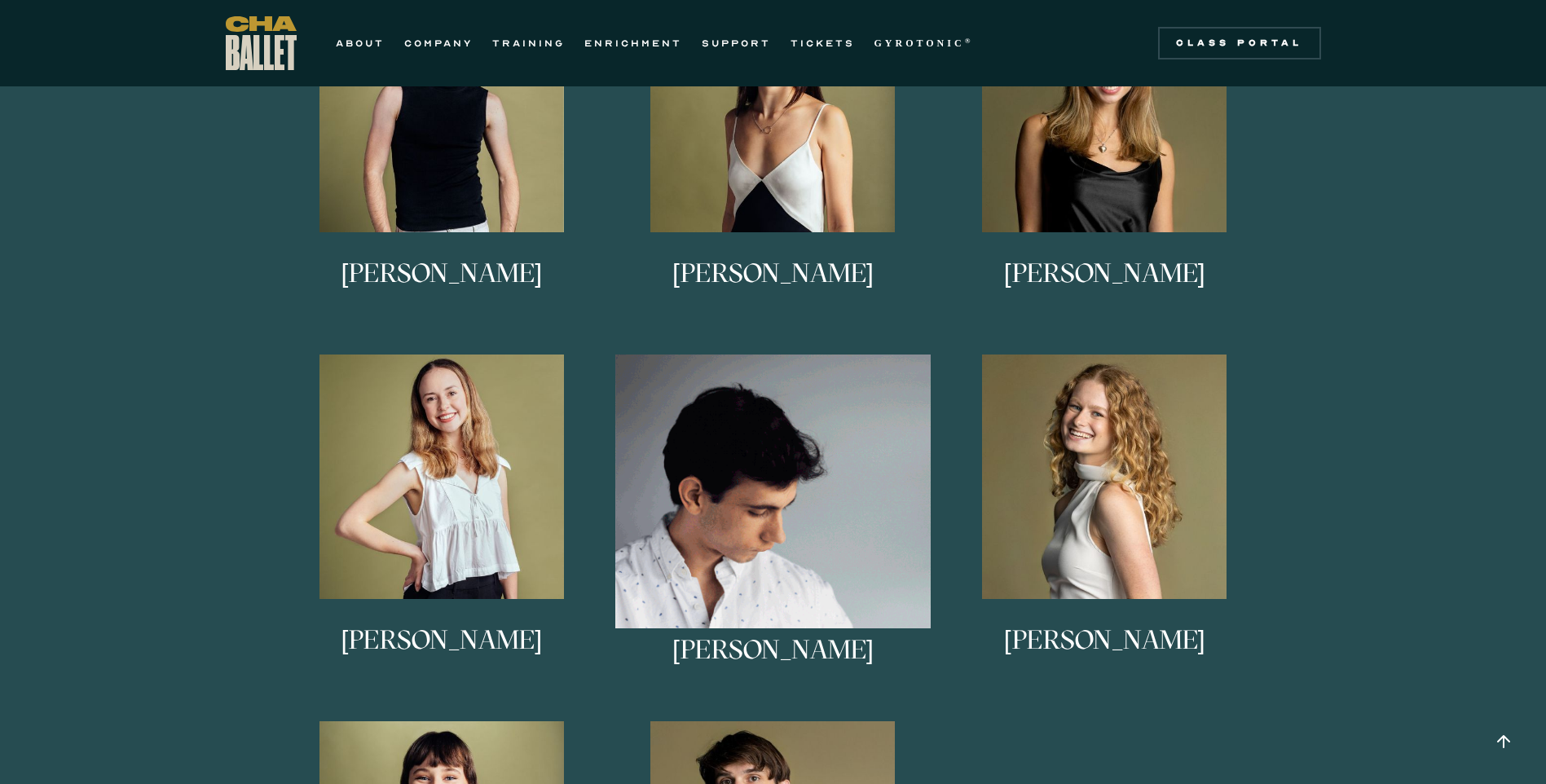
scroll to position [1052, 0]
click at [765, 473] on img at bounding box center [773, 512] width 315 height 315
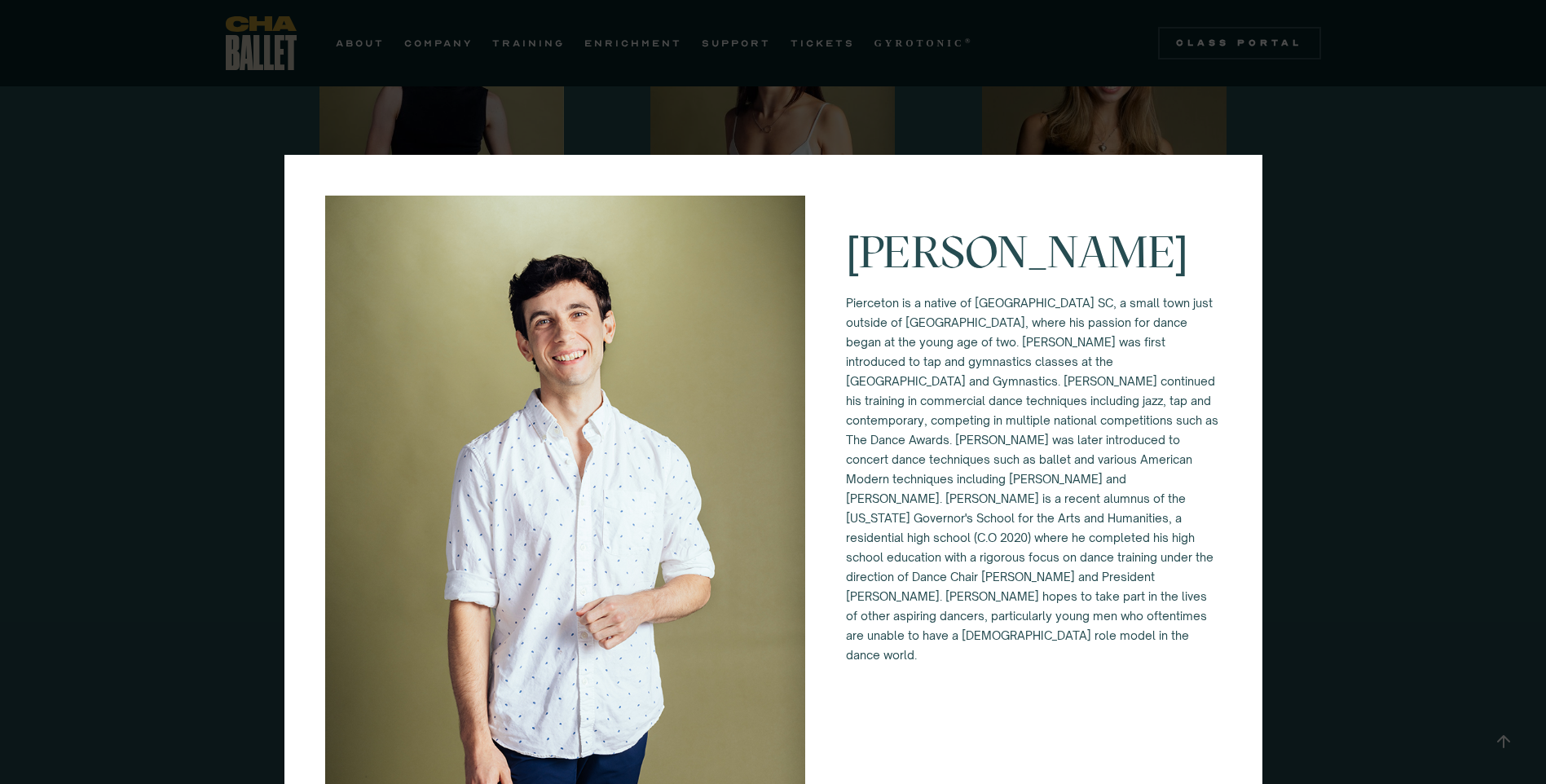
scroll to position [82, 0]
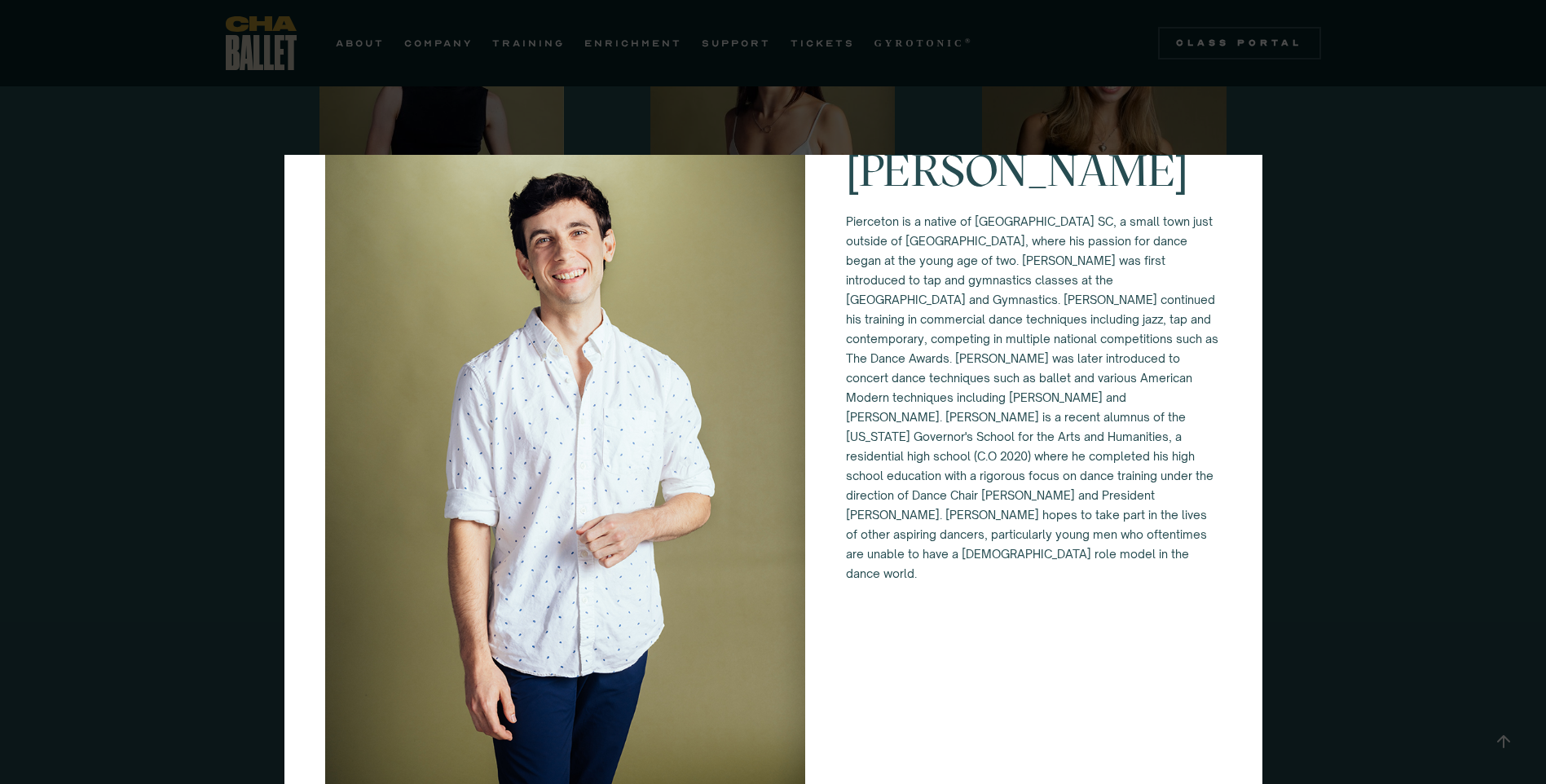
click at [1352, 298] on div "Pierceton Mazell" at bounding box center [773, 392] width 1546 height 784
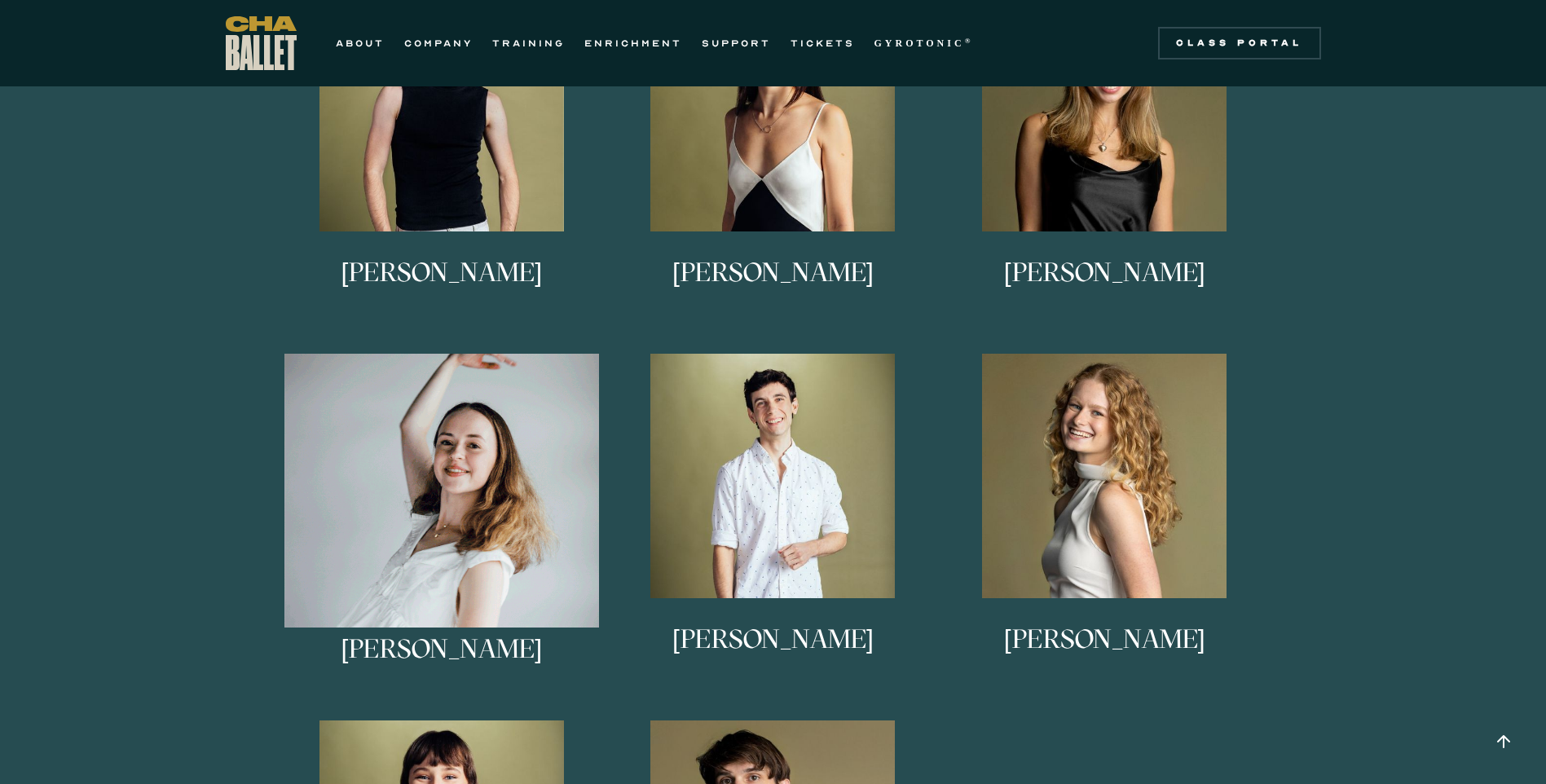
click at [443, 507] on img at bounding box center [442, 512] width 315 height 315
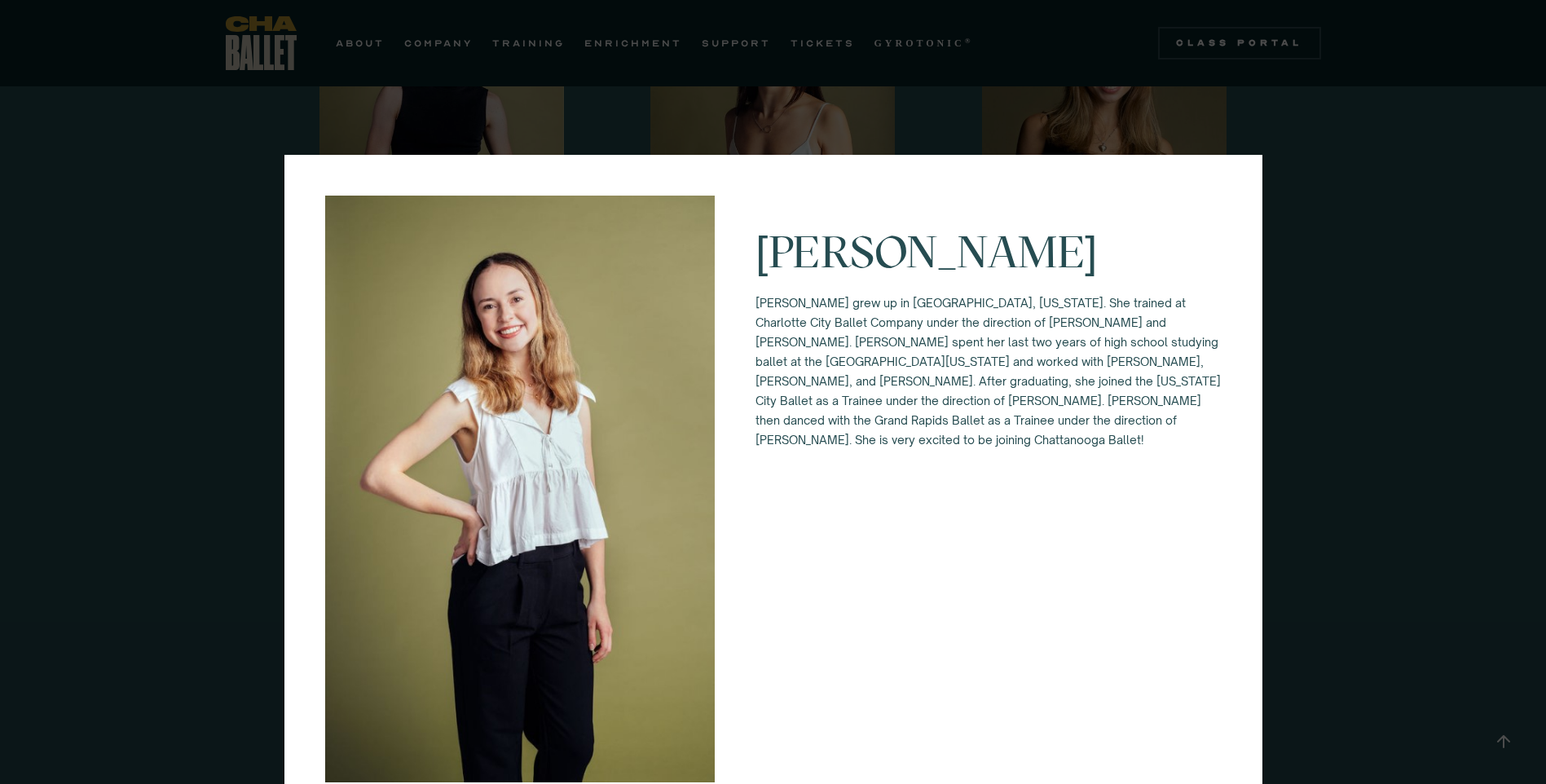
click at [1300, 405] on div "Keira Holland Keira grew up in Waxhaw, North Carolina. She trained at Charlotte…" at bounding box center [773, 392] width 1546 height 784
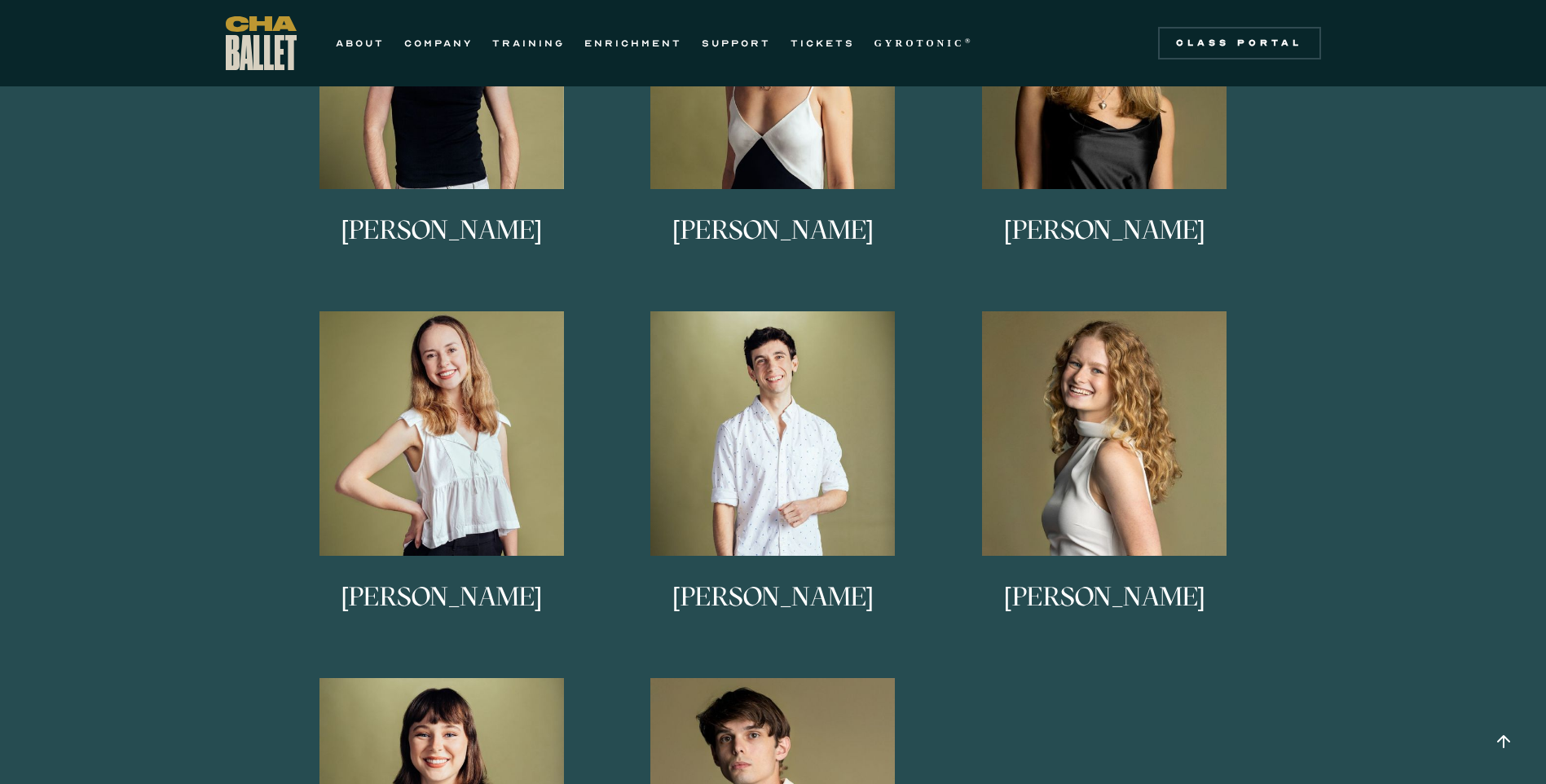
scroll to position [1133, 0]
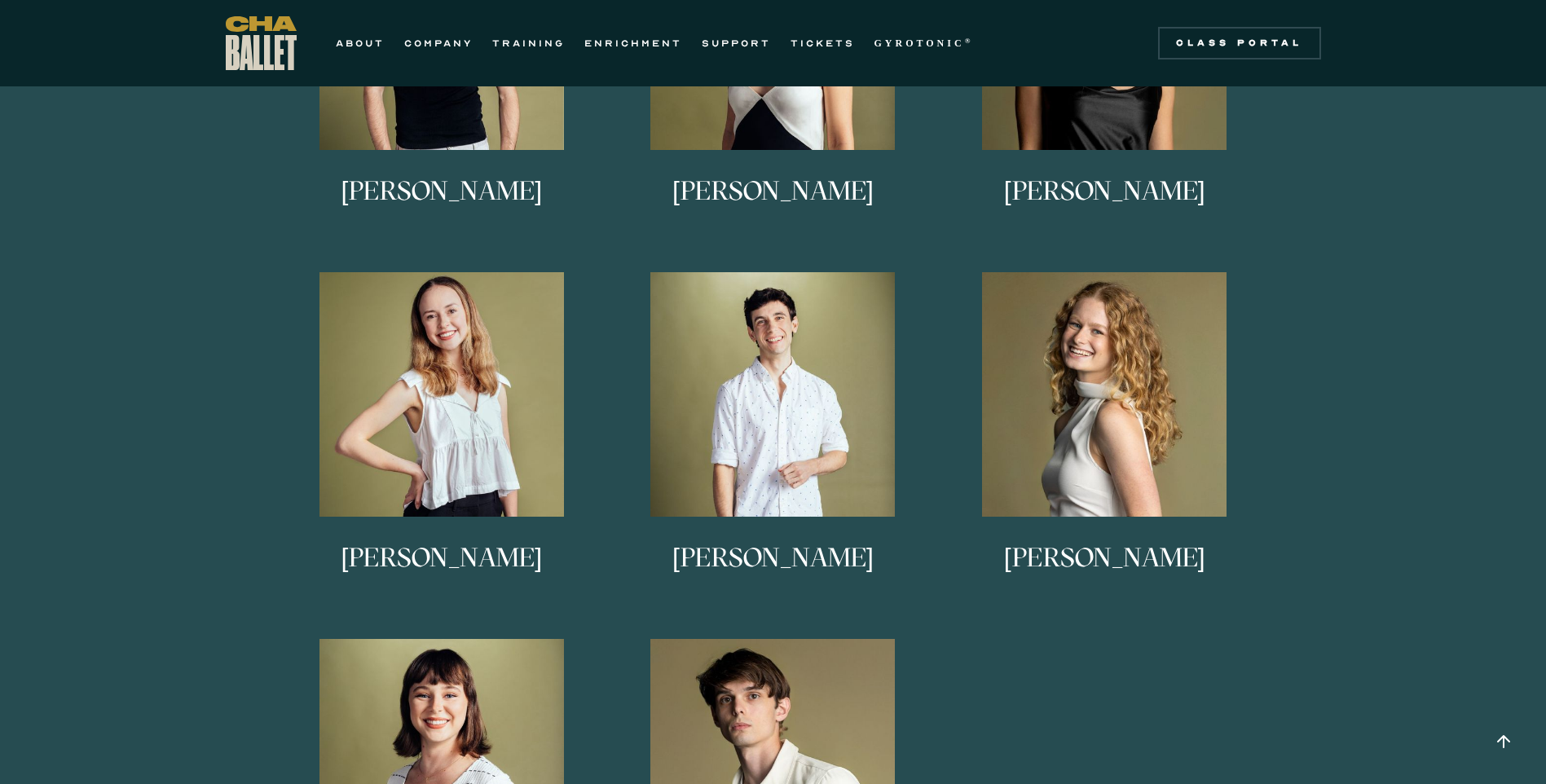
click at [1221, 391] on link "Lucy Sheppard Lucy Sheppard is from Columbus, Georgia. She studied under Alice …" at bounding box center [1105, 444] width 315 height 342
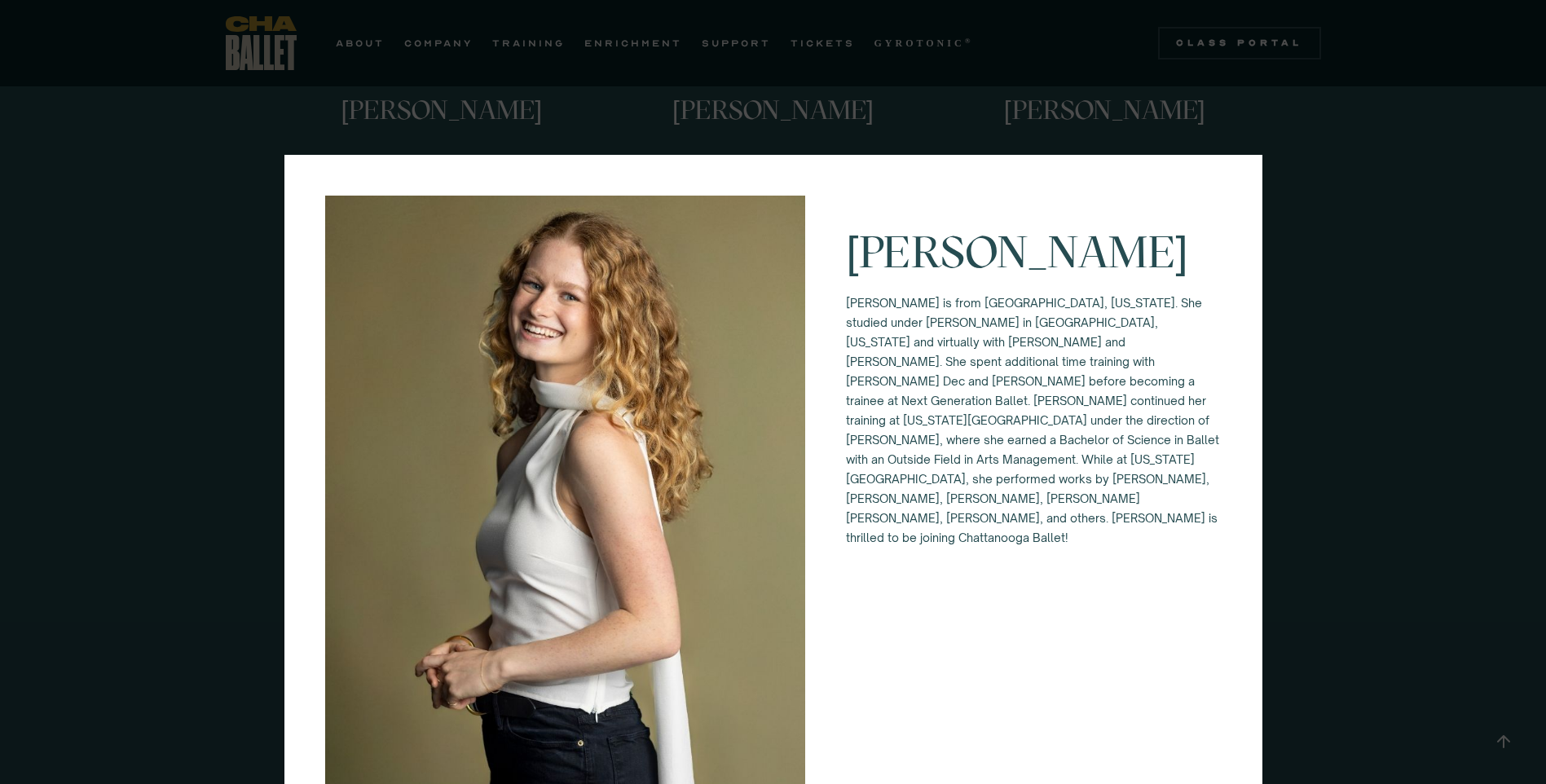
scroll to position [1215, 0]
click at [1334, 425] on div "Lucy Sheppard Lucy Sheppard is from Columbus, Georgia. She studied under Alice …" at bounding box center [773, 392] width 1546 height 784
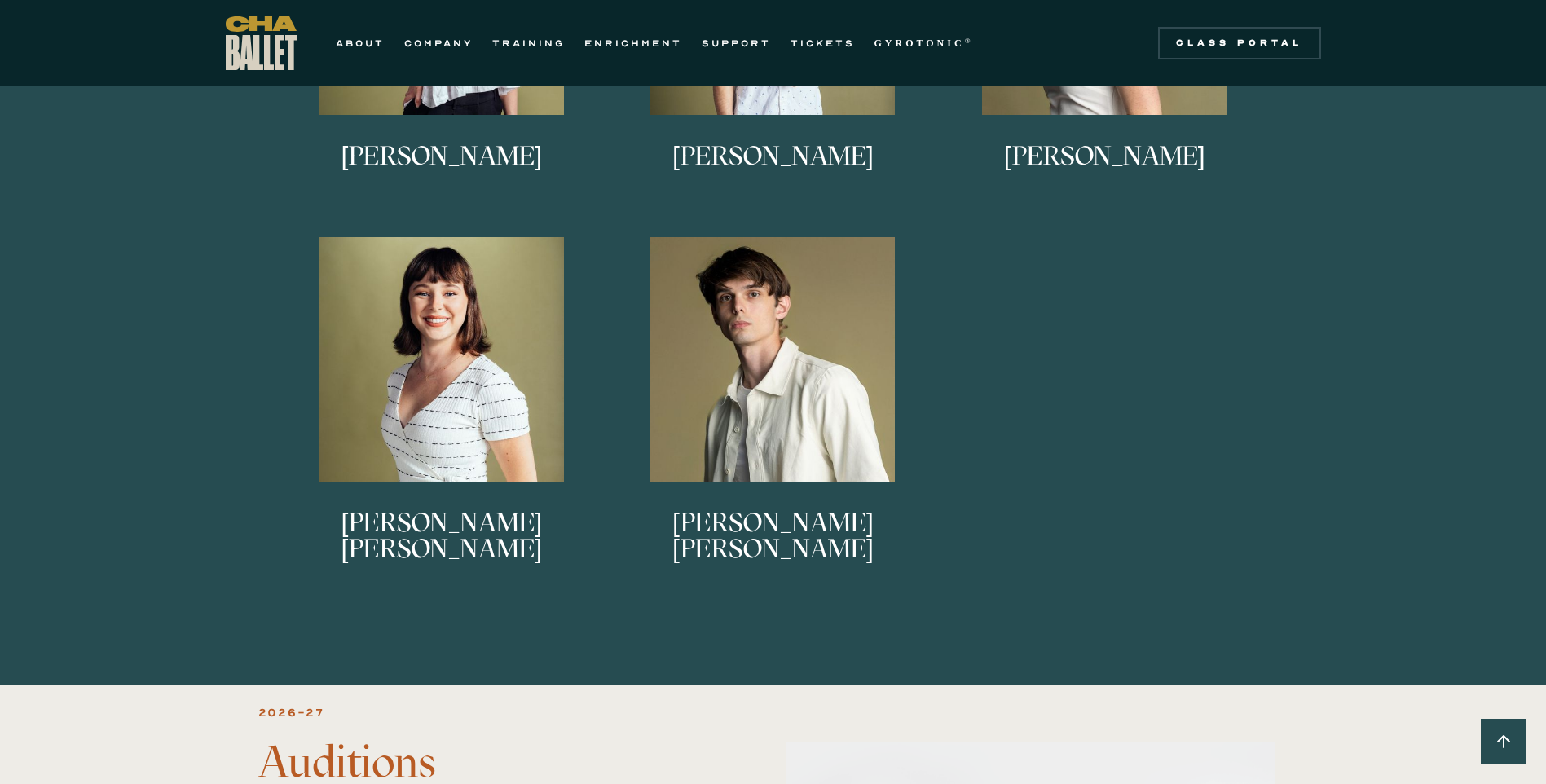
scroll to position [1623, 0]
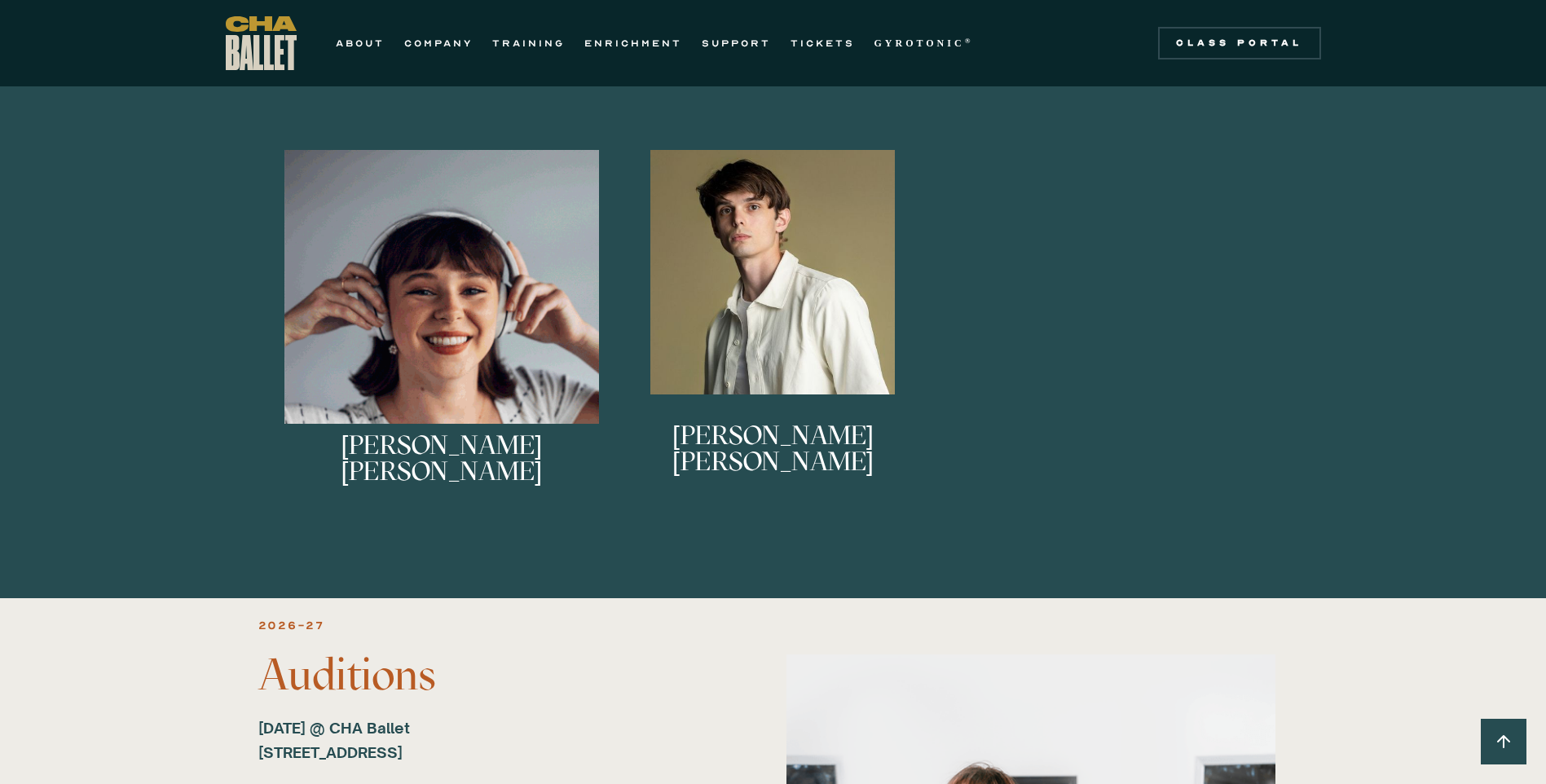
click at [505, 304] on img at bounding box center [442, 307] width 315 height 315
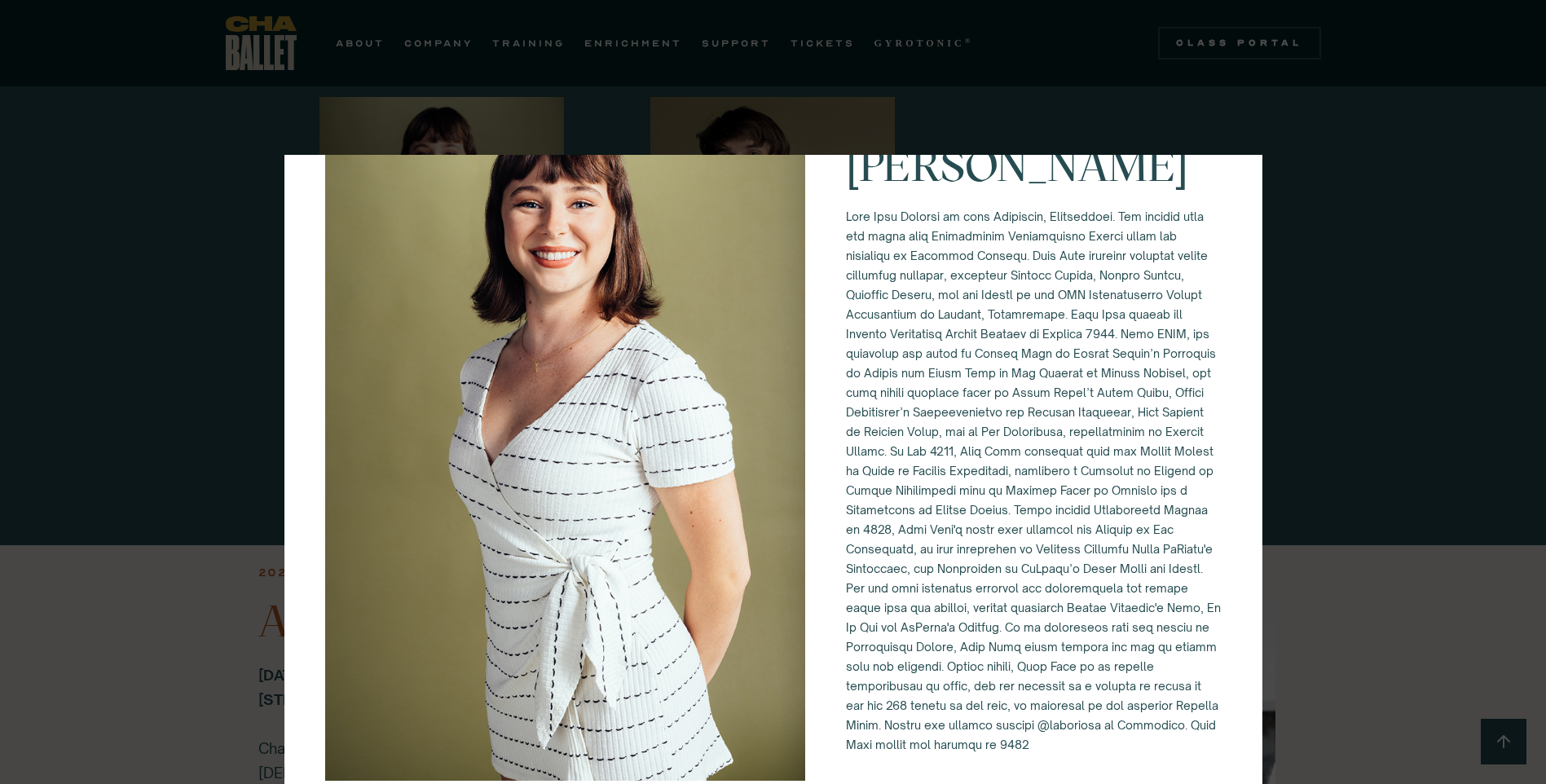
scroll to position [1703, 0]
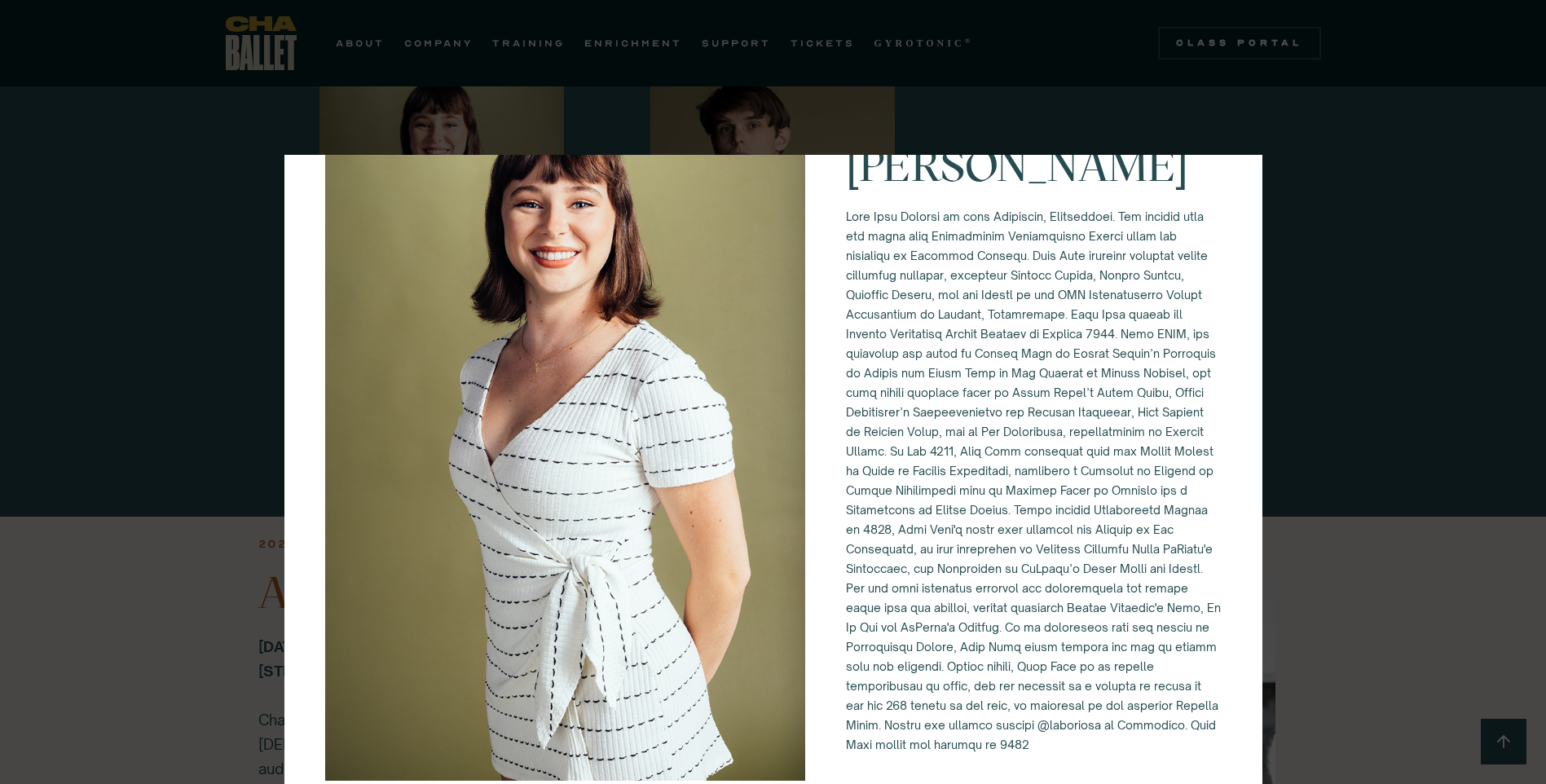
click at [1344, 353] on div "Mary Kate Shearer" at bounding box center [773, 392] width 1546 height 784
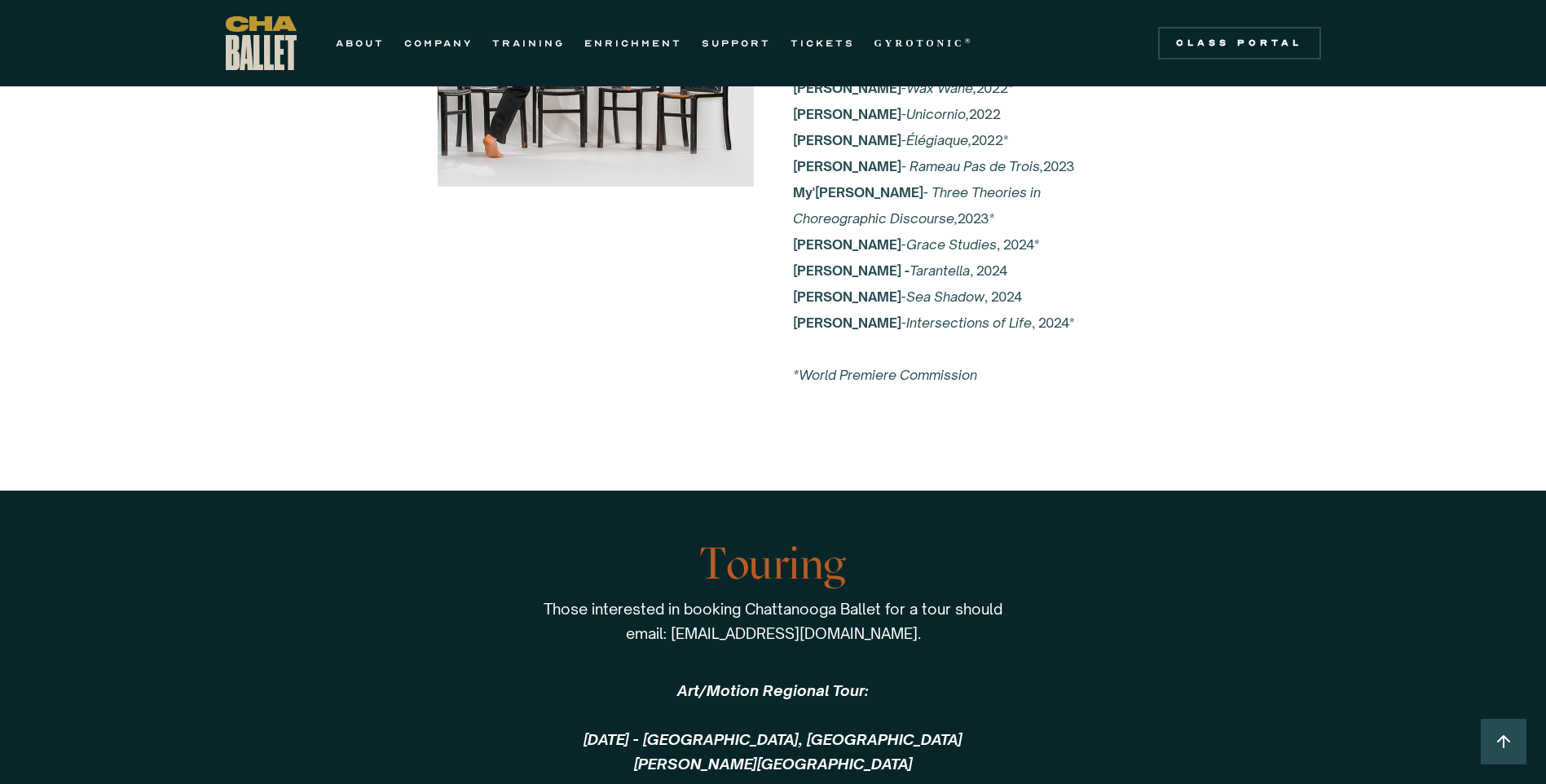
scroll to position [3741, 0]
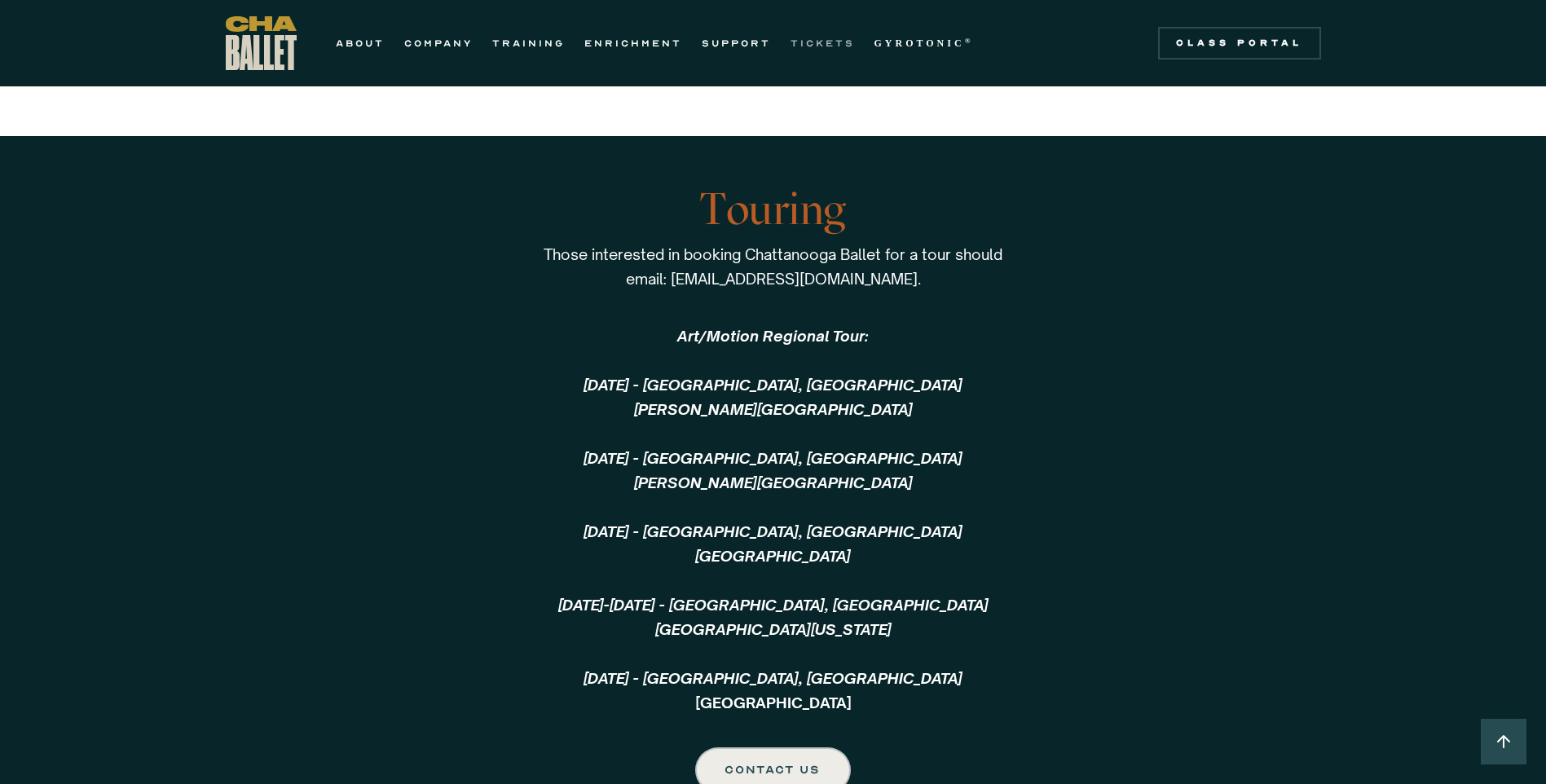
click at [809, 40] on link "TICKETS" at bounding box center [823, 43] width 65 height 20
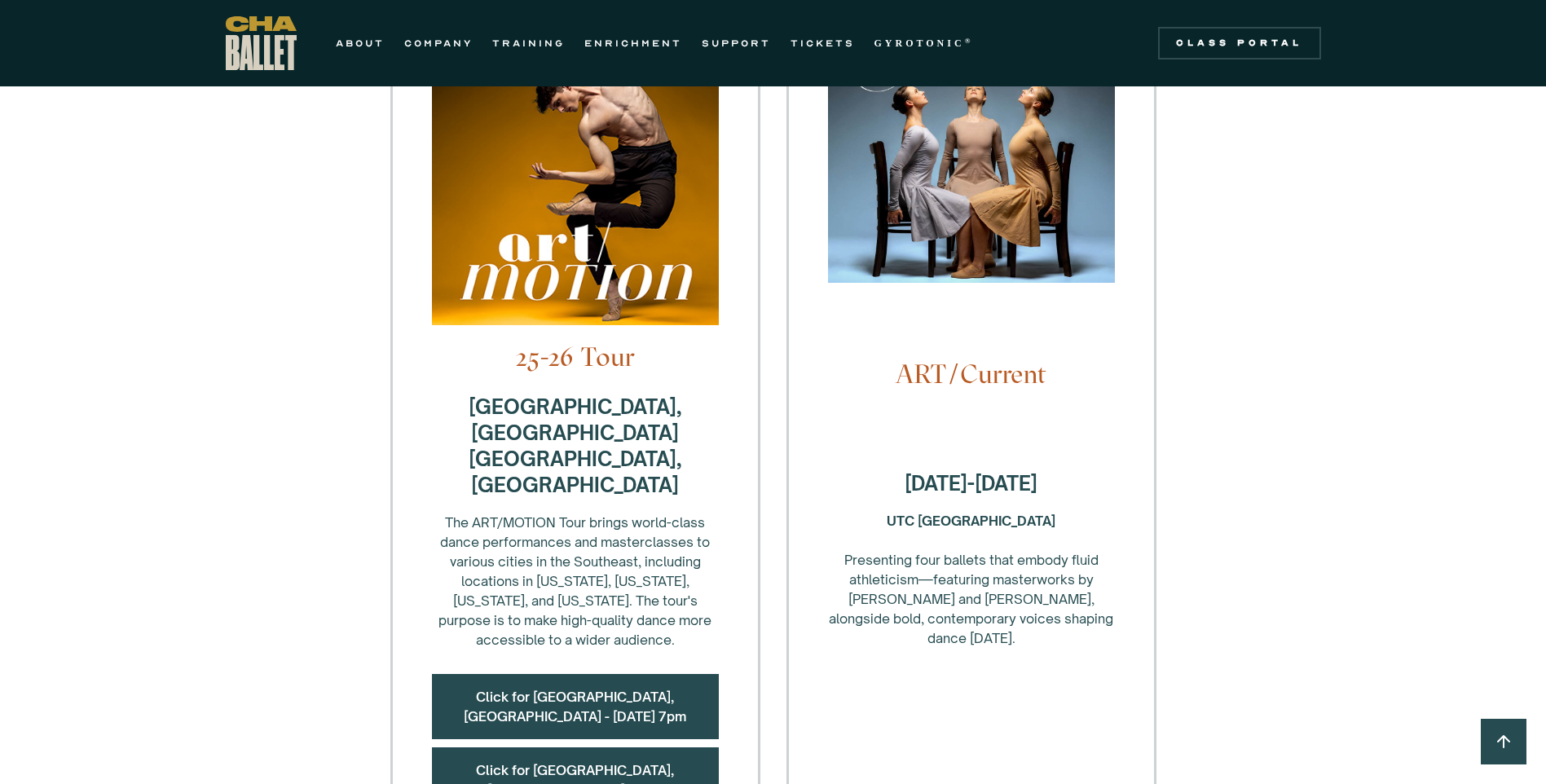
scroll to position [326, 0]
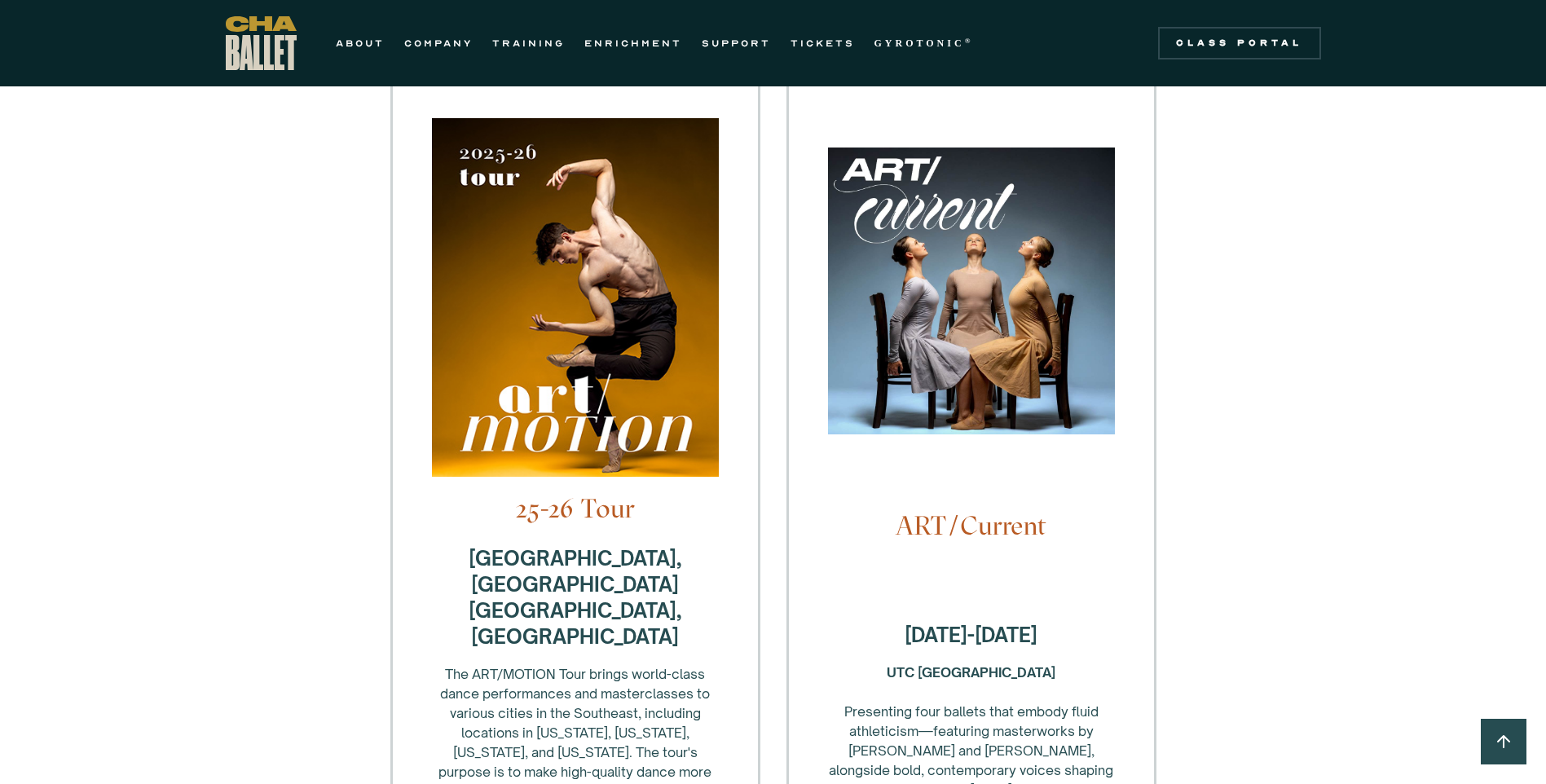
click at [930, 332] on img at bounding box center [972, 299] width 287 height 303
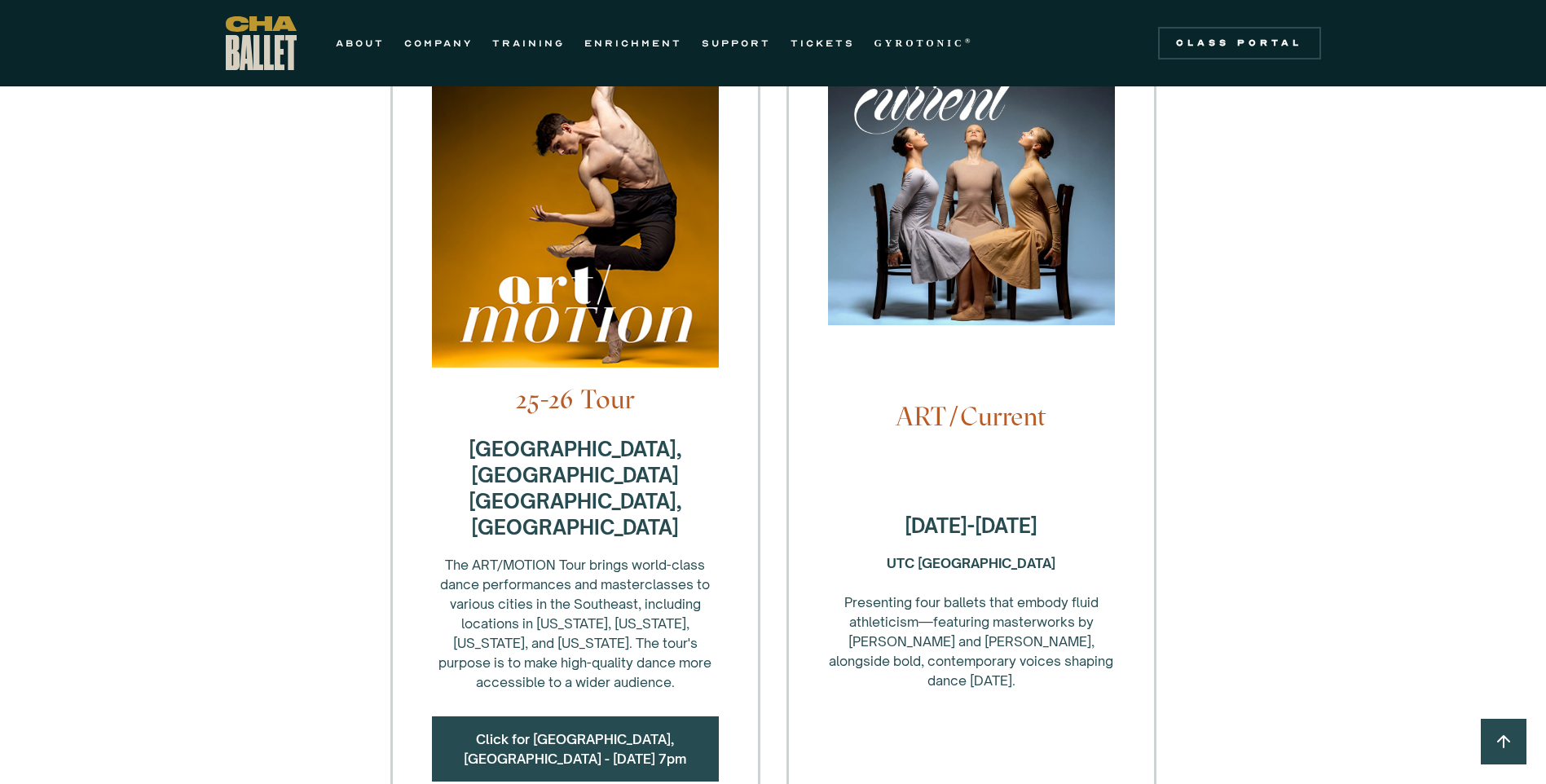
scroll to position [733, 0]
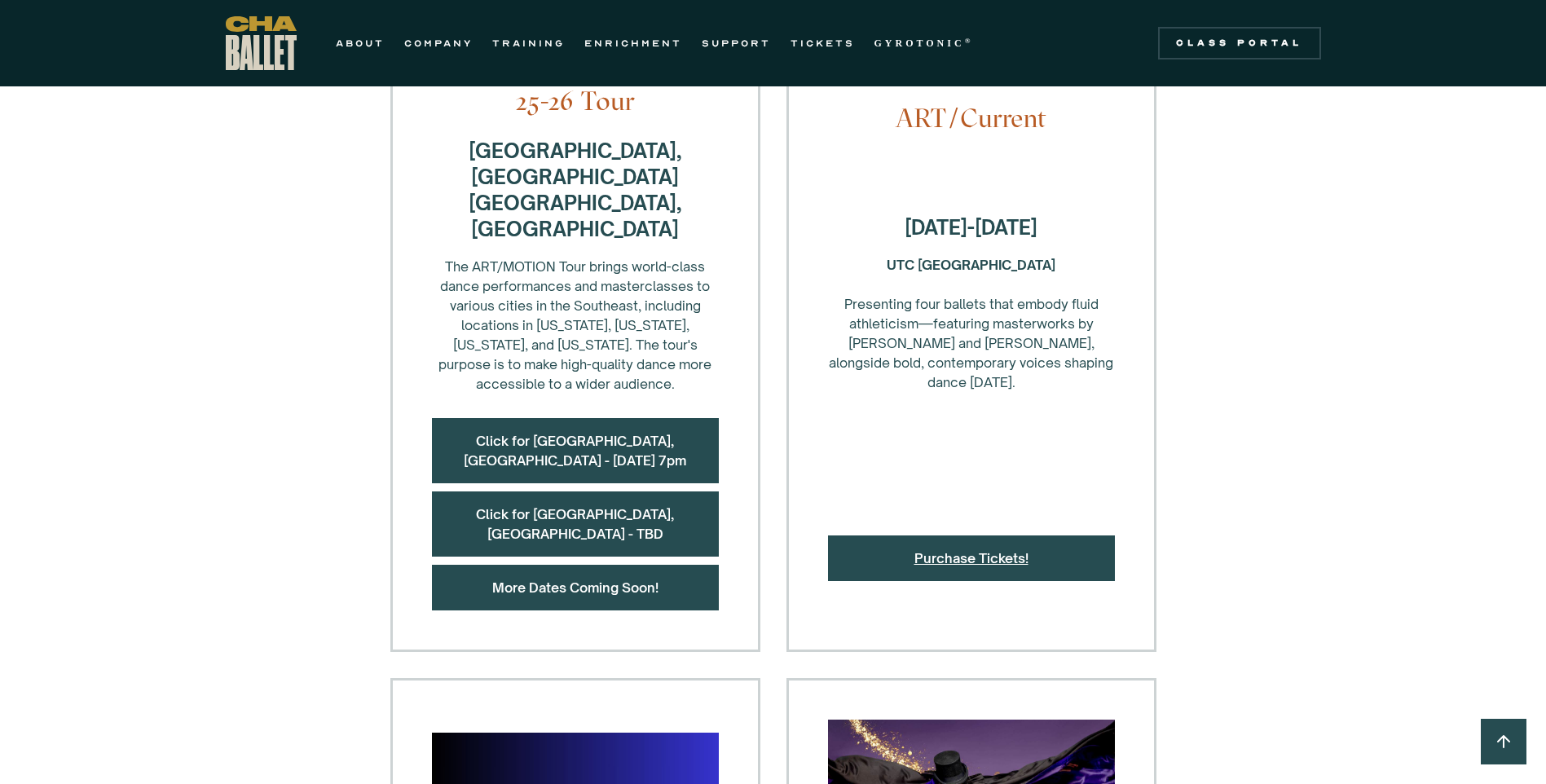
click at [919, 550] on link "Purchase Tickets!" at bounding box center [971, 558] width 114 height 16
